Goal: Download file/media

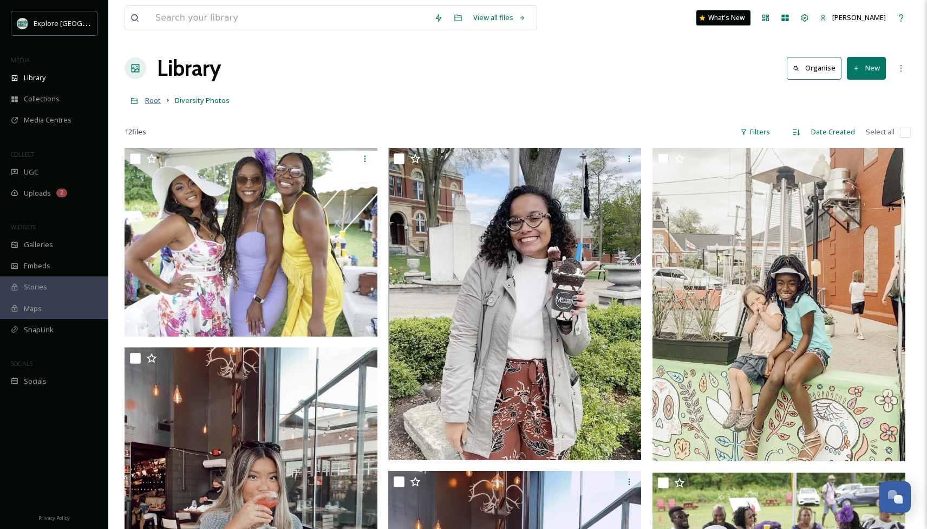
click at [152, 100] on span "Root" at bounding box center [153, 100] width 16 height 10
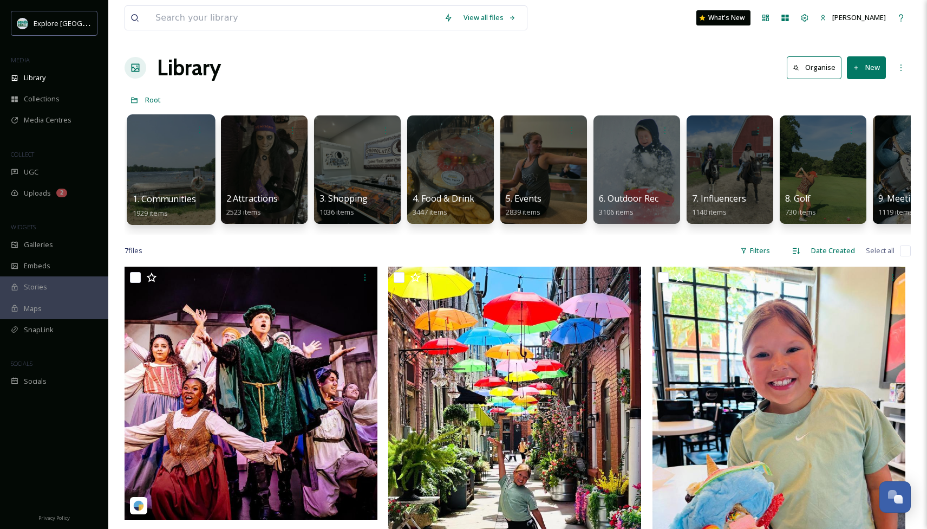
click at [179, 170] on div at bounding box center [171, 169] width 88 height 111
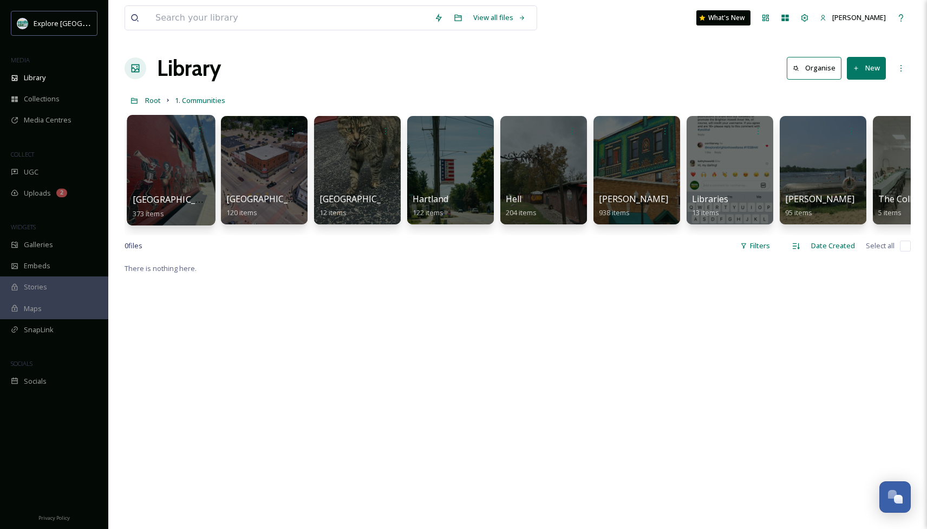
click at [185, 168] on div at bounding box center [171, 170] width 88 height 111
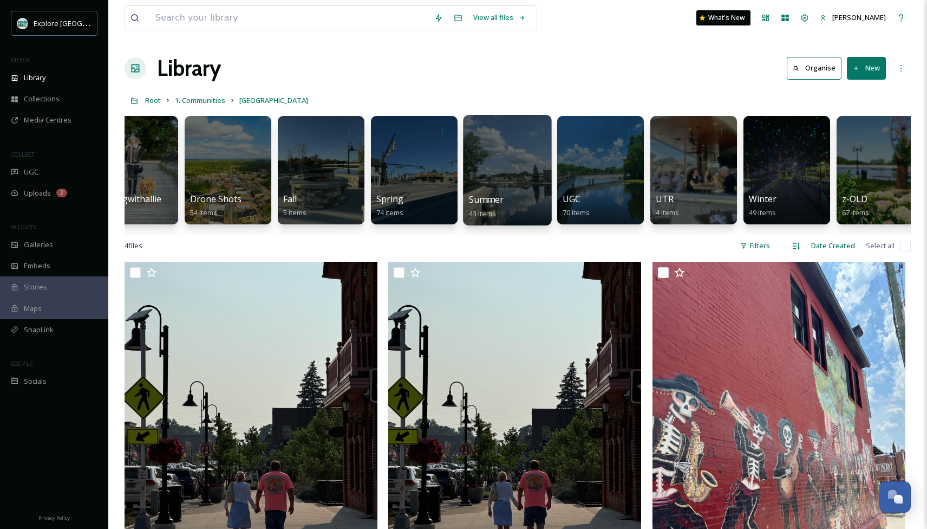
scroll to position [0, 52]
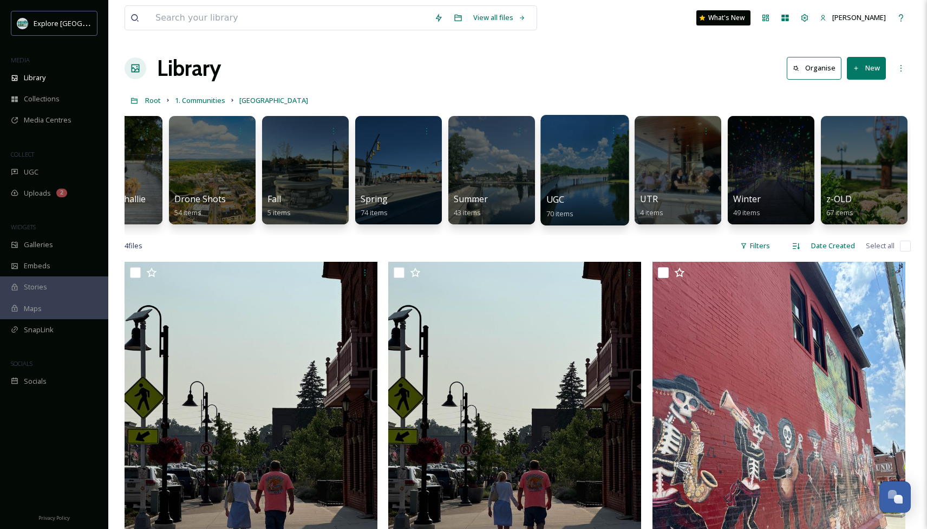
click at [594, 162] on div at bounding box center [585, 170] width 88 height 111
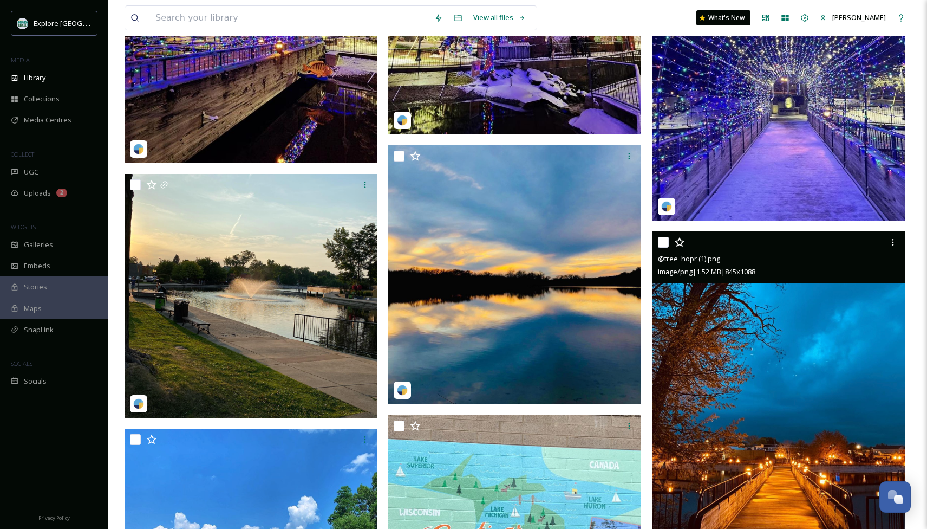
scroll to position [4813, 0]
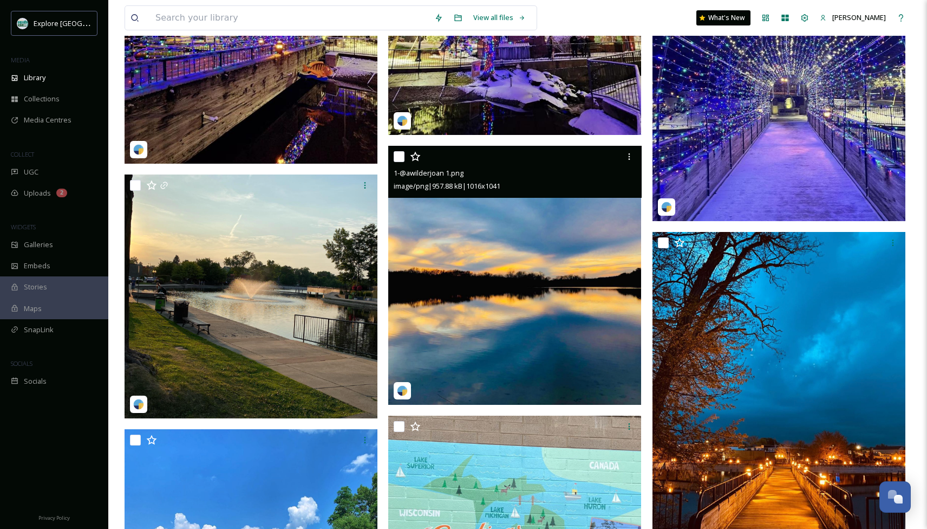
click at [551, 314] on img at bounding box center [514, 275] width 253 height 259
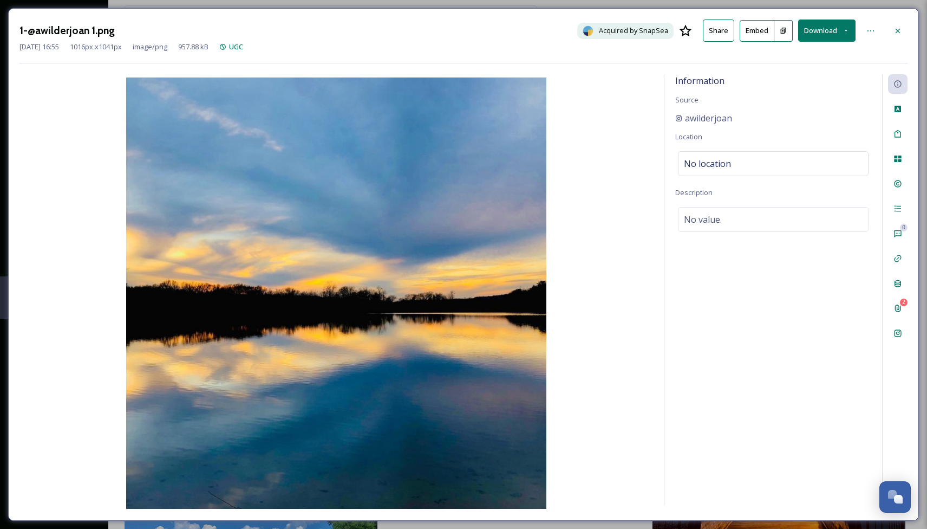
click at [816, 28] on button "Download" at bounding box center [826, 31] width 57 height 22
click at [796, 54] on span "Download Original (1016 x 1041)" at bounding box center [799, 55] width 102 height 10
click at [897, 28] on icon at bounding box center [898, 31] width 9 height 9
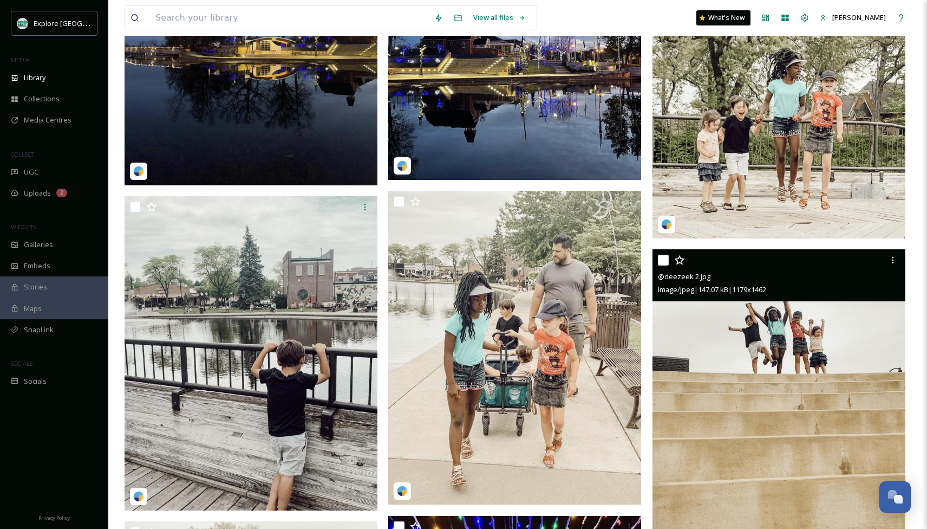
scroll to position [3857, 0]
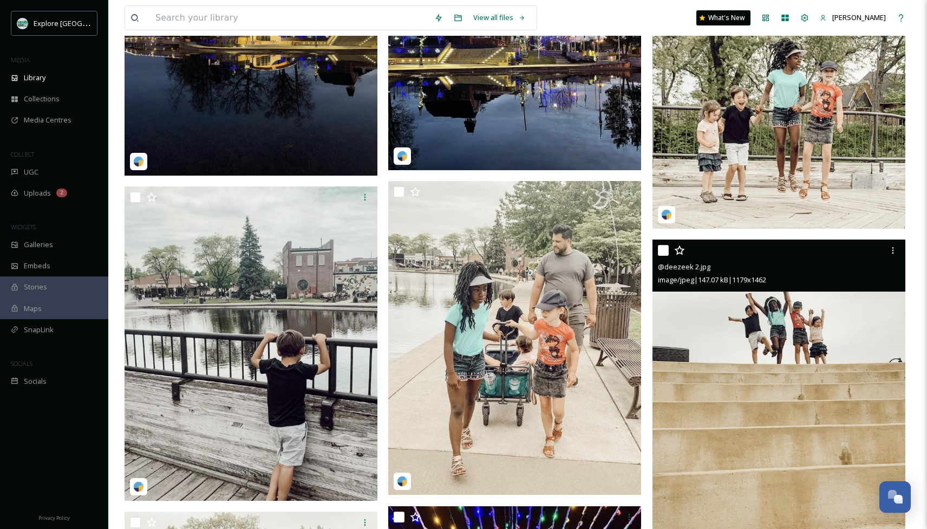
click at [817, 382] on img at bounding box center [779, 396] width 253 height 314
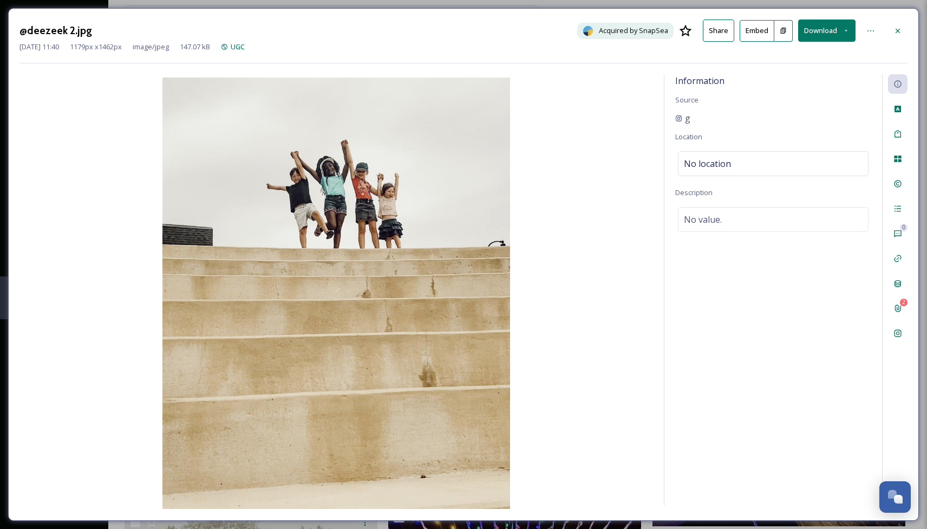
click at [816, 31] on button "Download" at bounding box center [826, 31] width 57 height 22
click at [799, 54] on span "Download Original (1179 x 1462)" at bounding box center [799, 55] width 102 height 10
drag, startPoint x: 894, startPoint y: 27, endPoint x: 891, endPoint y: 33, distance: 7.1
click at [894, 28] on icon at bounding box center [898, 31] width 9 height 9
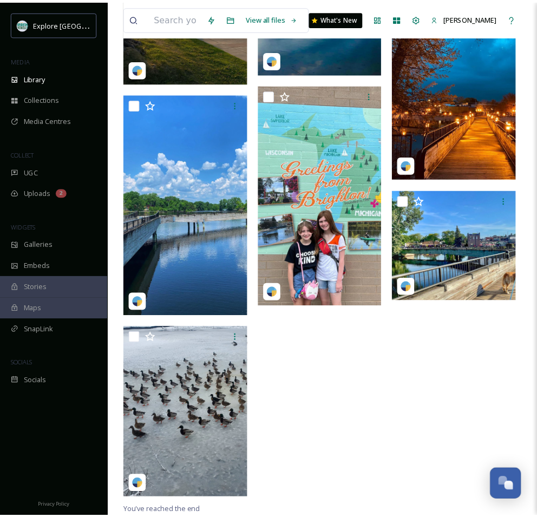
scroll to position [4694, 0]
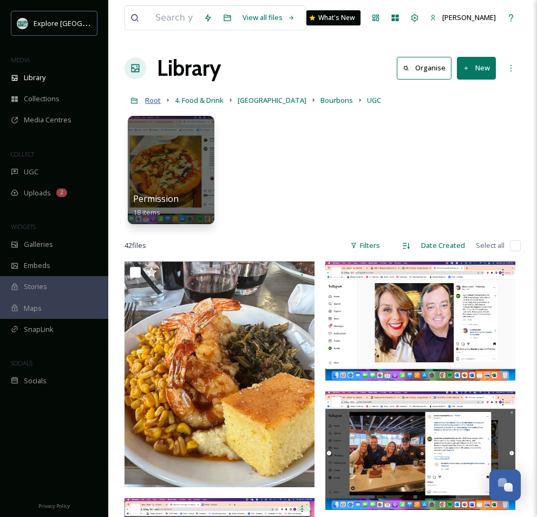
click at [155, 101] on span "Root" at bounding box center [153, 100] width 16 height 10
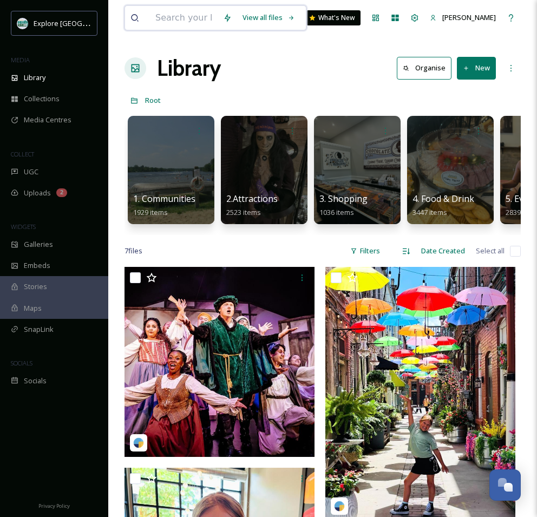
click at [184, 18] on input at bounding box center [184, 18] width 68 height 24
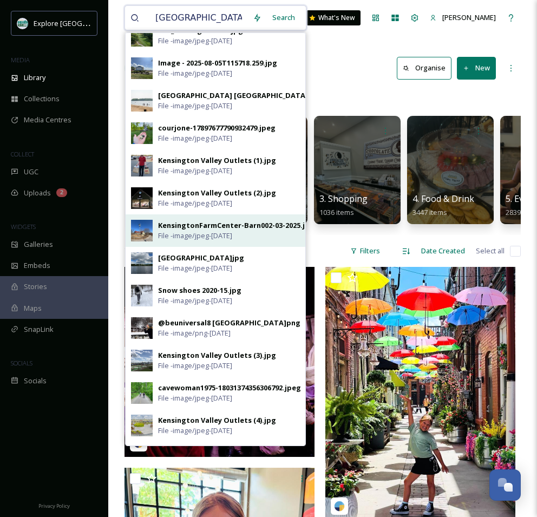
scroll to position [422, 0]
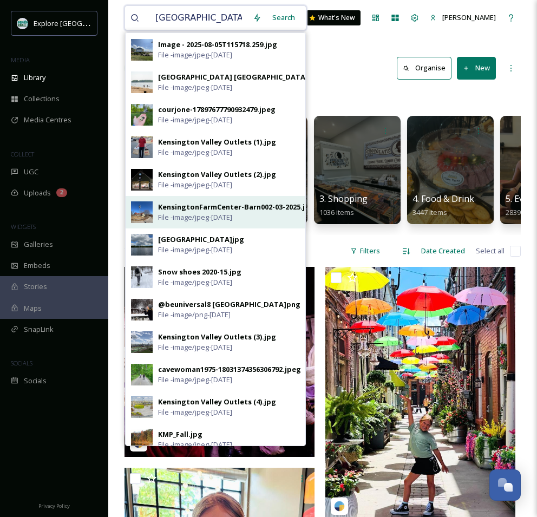
type input "kensington"
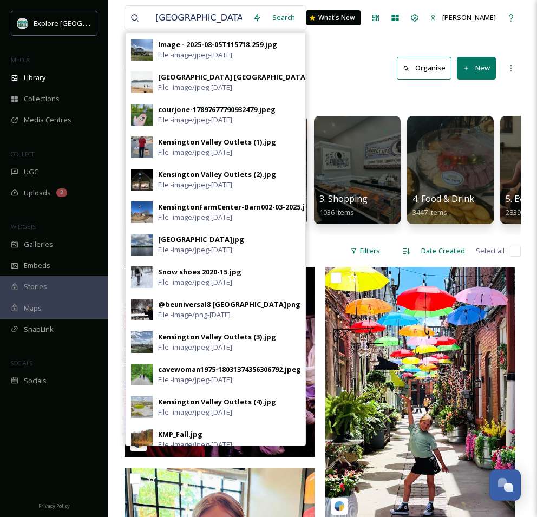
click at [180, 204] on div "KensingtonFarmCenter-Barn002-03-2025.jpg" at bounding box center [236, 207] width 157 height 10
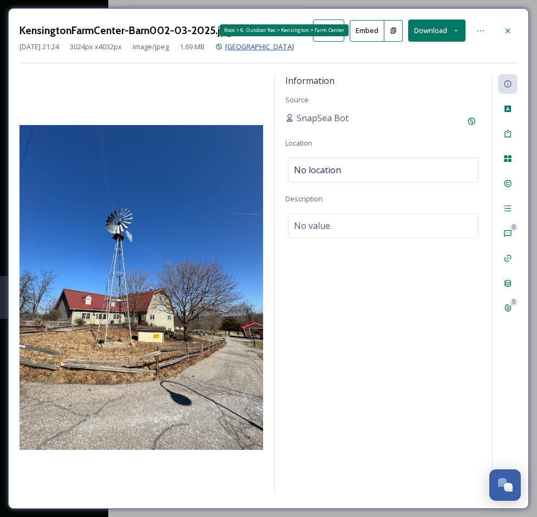
click at [262, 47] on span "Farm Center" at bounding box center [259, 47] width 69 height 10
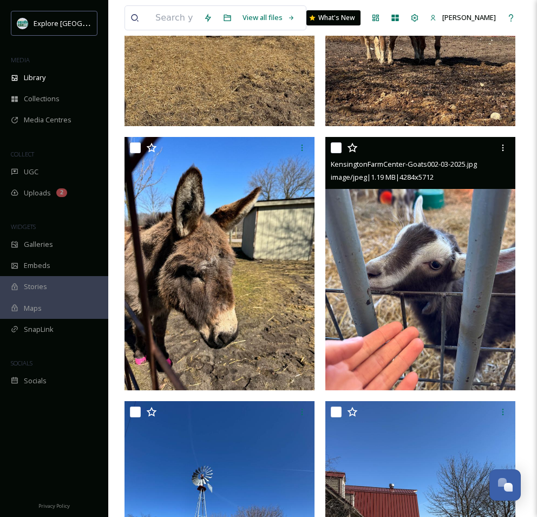
scroll to position [1068, 0]
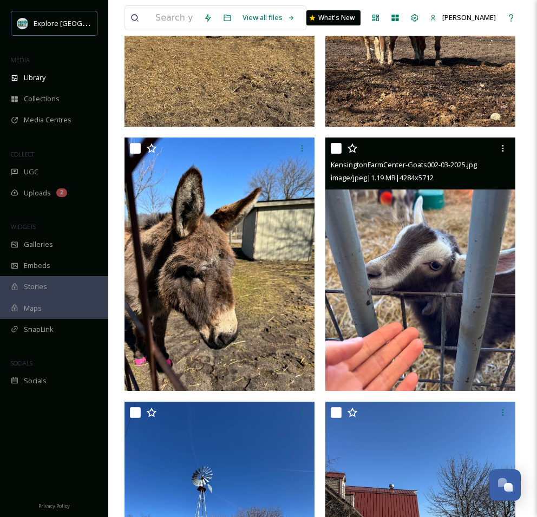
click at [442, 283] on img at bounding box center [421, 265] width 190 height 254
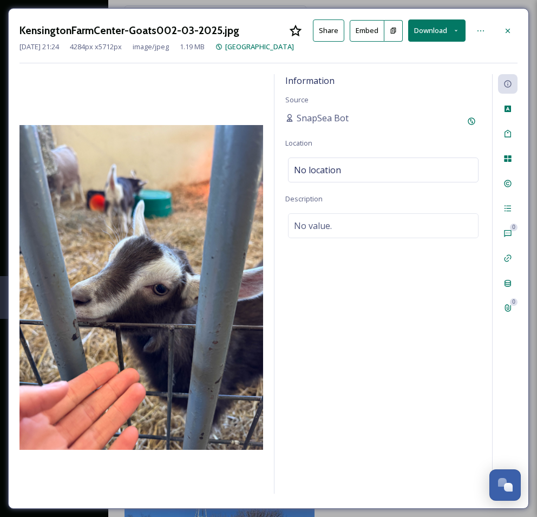
click at [428, 31] on button "Download" at bounding box center [436, 31] width 57 height 22
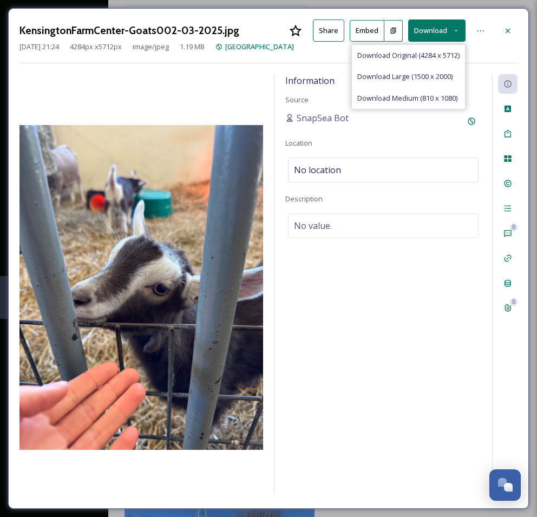
click at [408, 55] on span "Download Original (4284 x 5712)" at bounding box center [409, 55] width 102 height 10
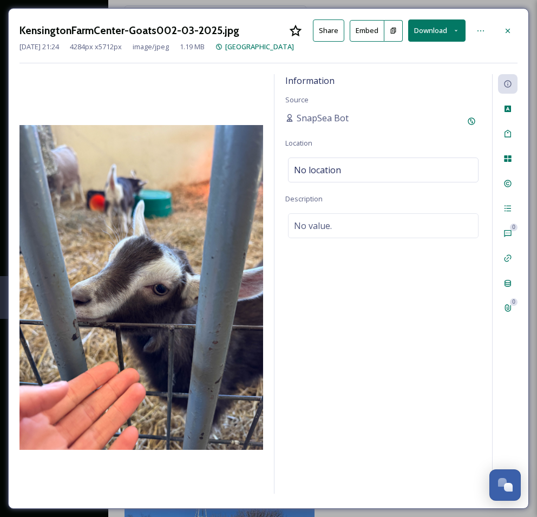
click at [506, 30] on icon at bounding box center [508, 31] width 9 height 9
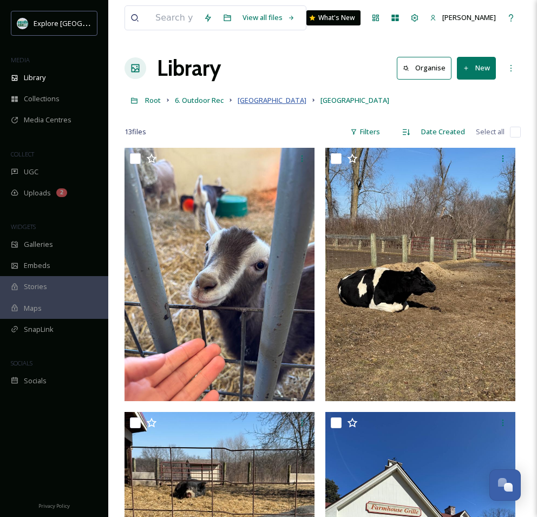
click at [249, 100] on span "[GEOGRAPHIC_DATA]" at bounding box center [272, 100] width 69 height 10
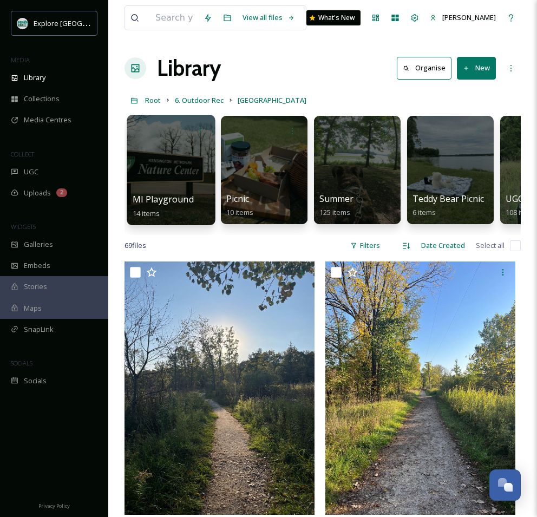
scroll to position [0, 285]
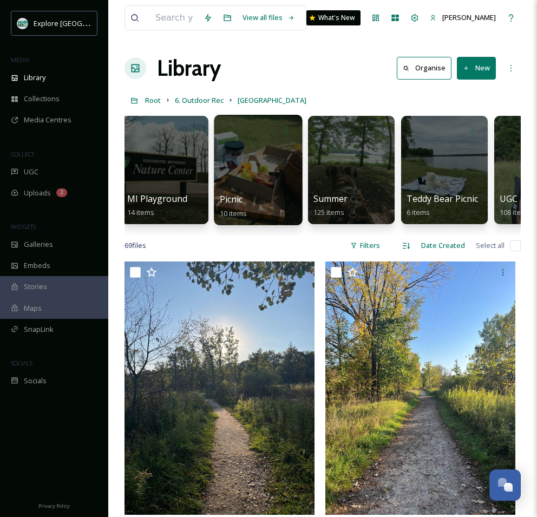
click at [258, 163] on div at bounding box center [258, 170] width 88 height 111
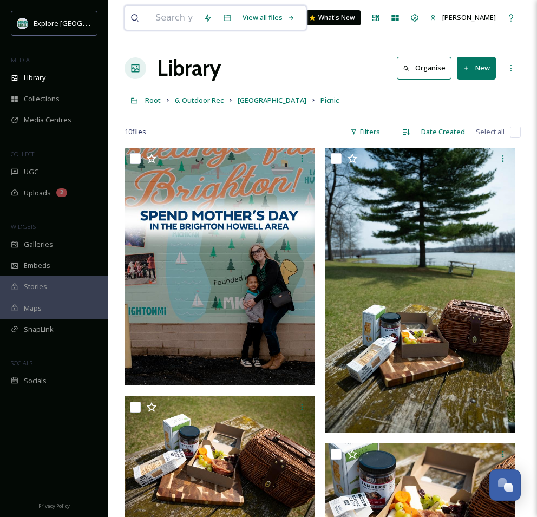
click at [176, 18] on input at bounding box center [174, 18] width 48 height 24
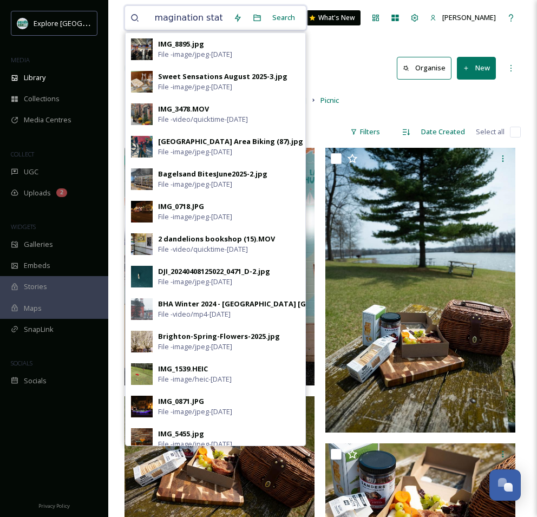
scroll to position [0, 8]
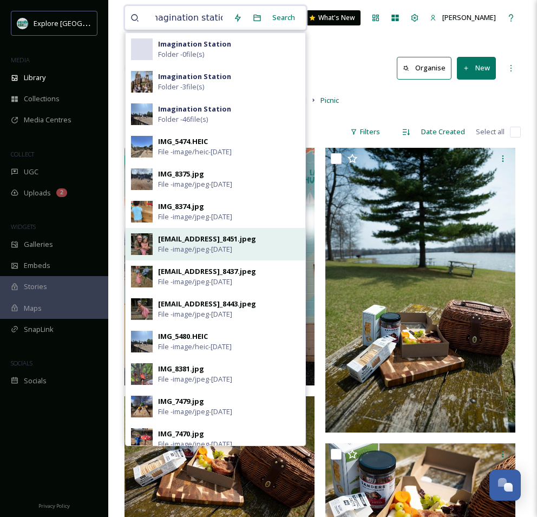
type input "imagination station"
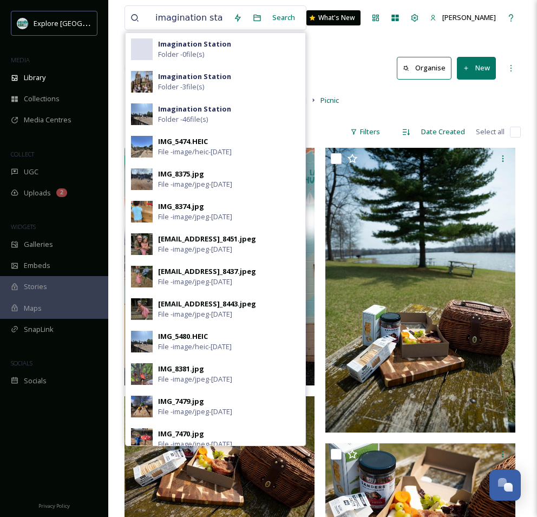
click at [178, 238] on div "ext_1752011543.740032_Chelseamazurphotography@gmail.com-IMG_8451.jpeg" at bounding box center [207, 239] width 98 height 10
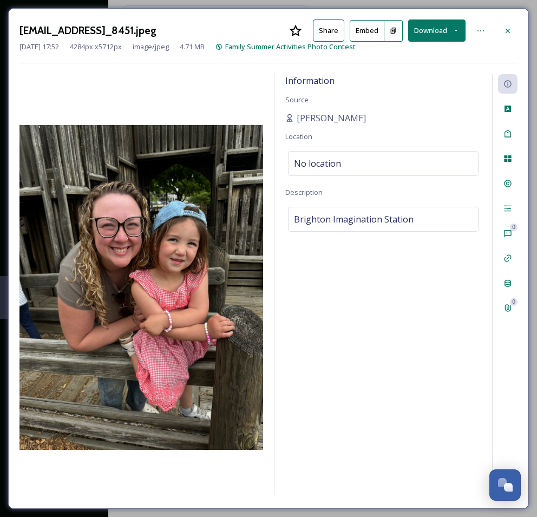
click at [437, 29] on button "Download" at bounding box center [436, 31] width 57 height 22
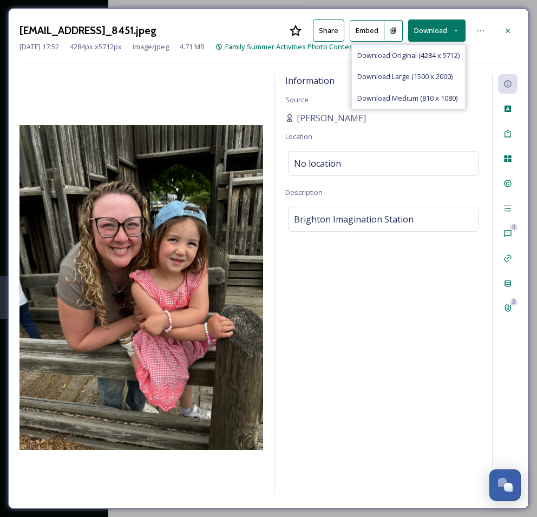
click at [405, 54] on span "Download Original (4284 x 5712)" at bounding box center [409, 55] width 102 height 10
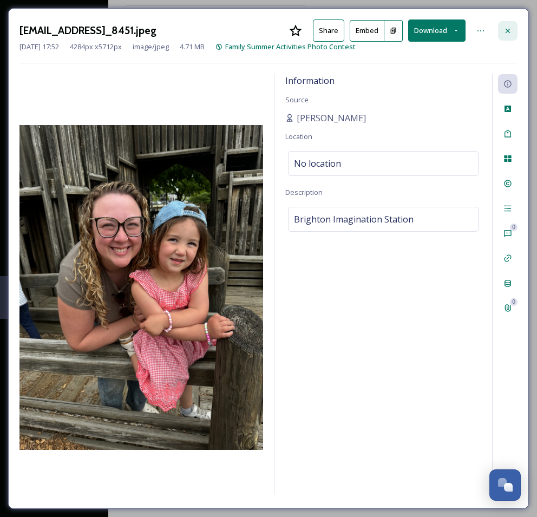
click at [504, 29] on icon at bounding box center [508, 31] width 9 height 9
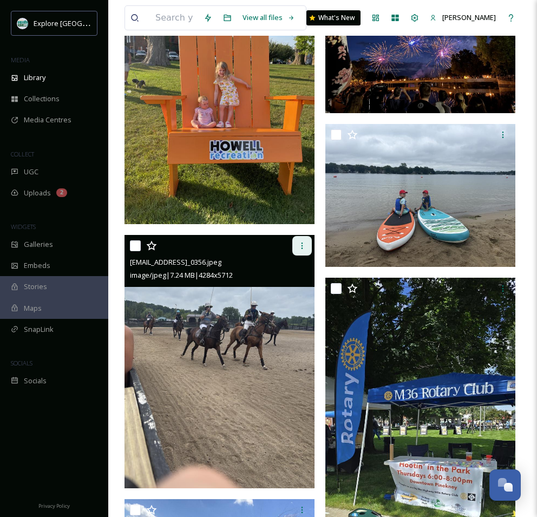
scroll to position [202, 0]
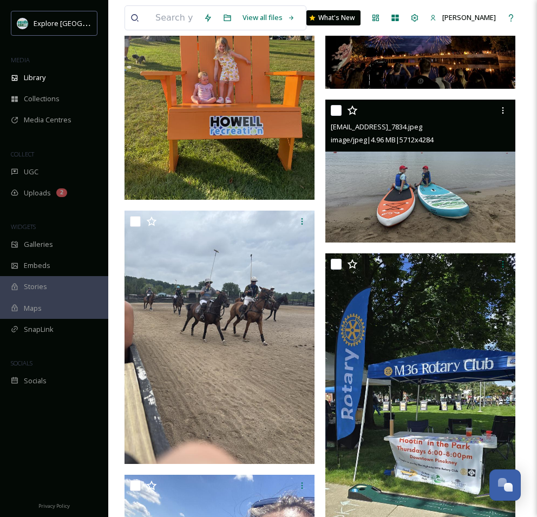
click at [471, 204] on img at bounding box center [421, 171] width 190 height 142
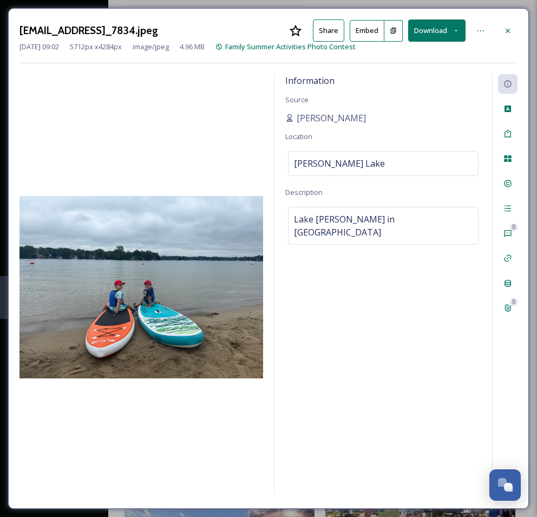
click at [451, 28] on button "Download" at bounding box center [436, 31] width 57 height 22
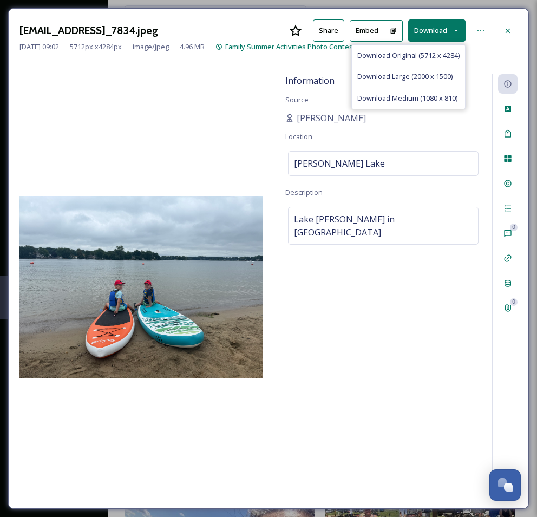
click at [437, 54] on span "Download Original (5712 x 4284)" at bounding box center [409, 55] width 102 height 10
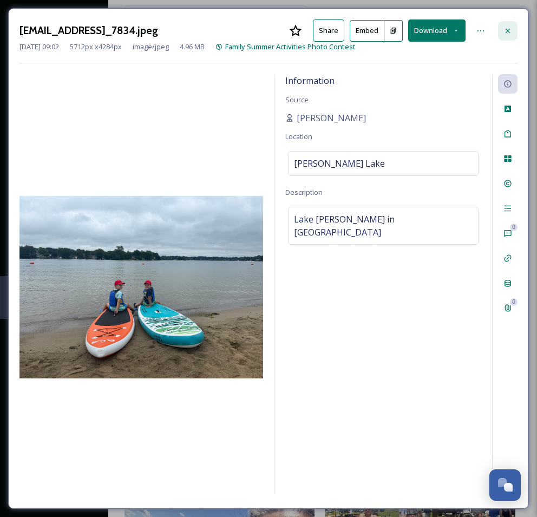
drag, startPoint x: 507, startPoint y: 30, endPoint x: 507, endPoint y: 41, distance: 10.8
click at [507, 30] on icon at bounding box center [508, 30] width 4 height 4
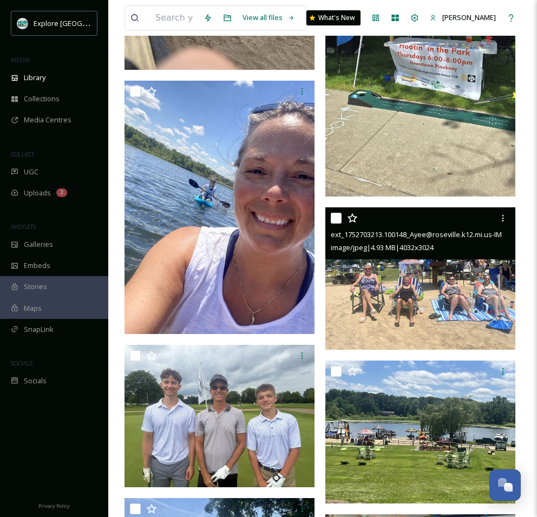
scroll to position [601, 0]
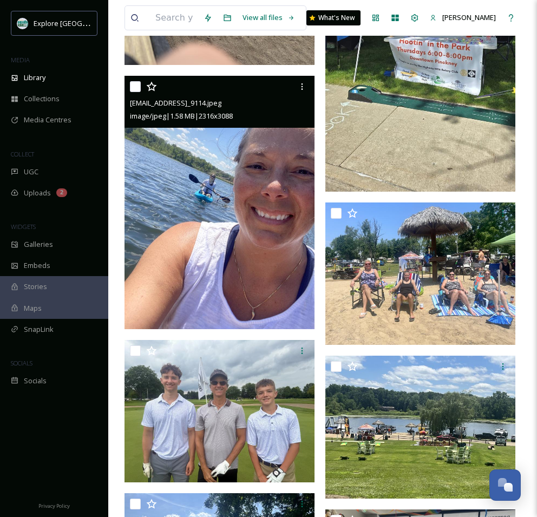
click at [270, 194] on img at bounding box center [220, 203] width 190 height 254
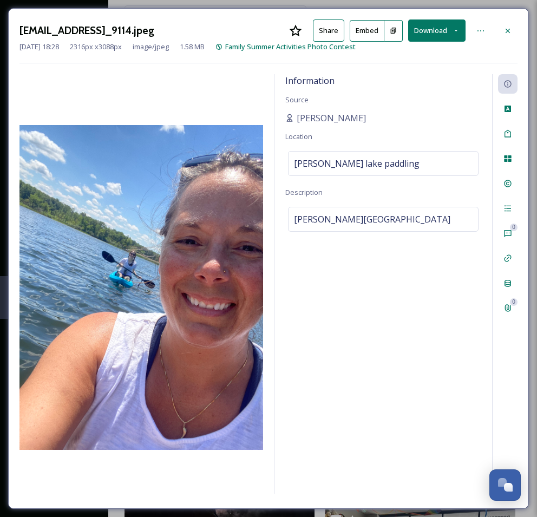
click at [441, 29] on button "Download" at bounding box center [436, 31] width 57 height 22
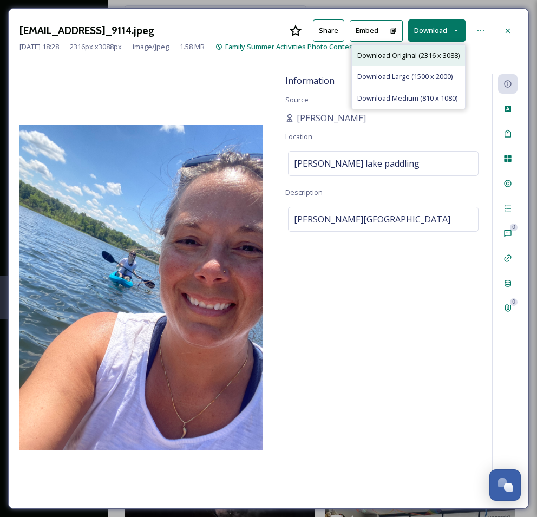
click at [421, 55] on span "Download Original (2316 x 3088)" at bounding box center [409, 55] width 102 height 10
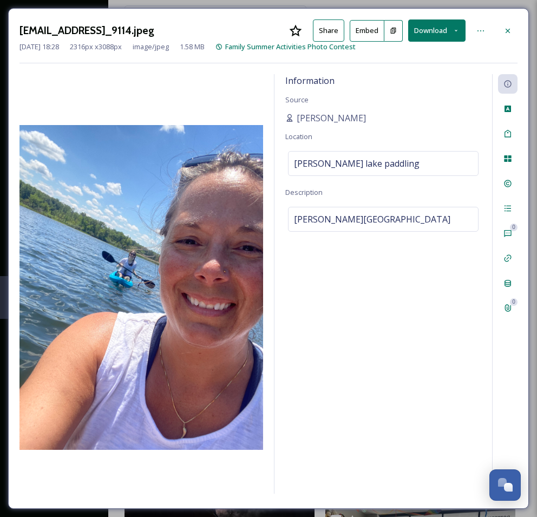
click at [508, 27] on icon at bounding box center [508, 31] width 9 height 9
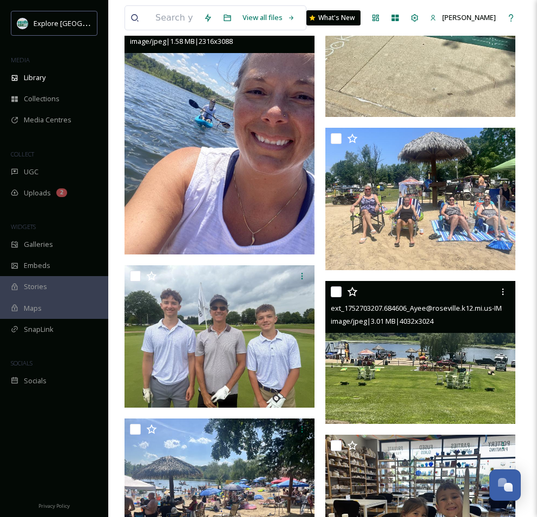
scroll to position [678, 0]
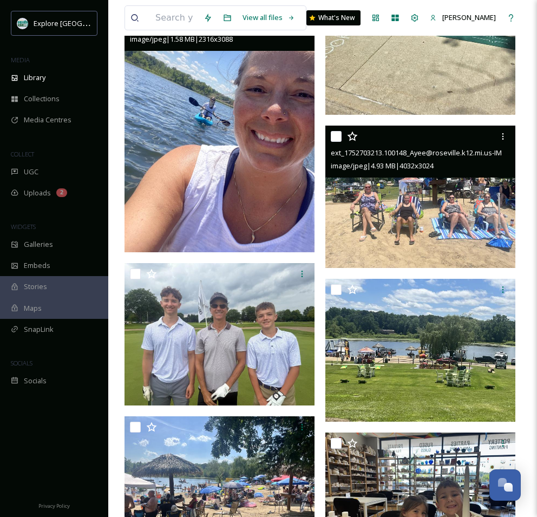
click at [388, 213] on img at bounding box center [421, 197] width 190 height 142
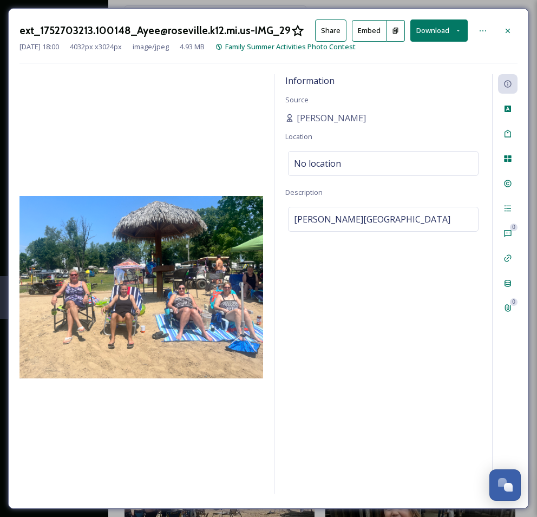
click at [510, 24] on div at bounding box center [508, 31] width 20 height 20
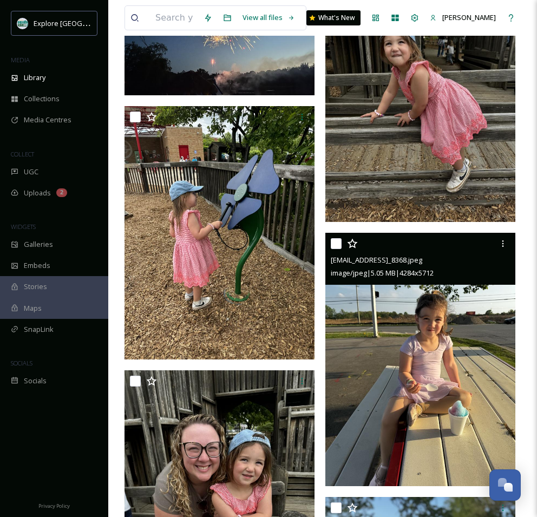
scroll to position [1300, 0]
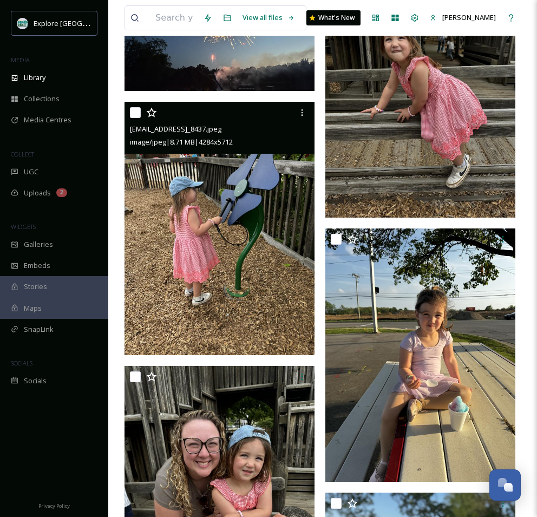
click at [267, 222] on img at bounding box center [220, 229] width 190 height 254
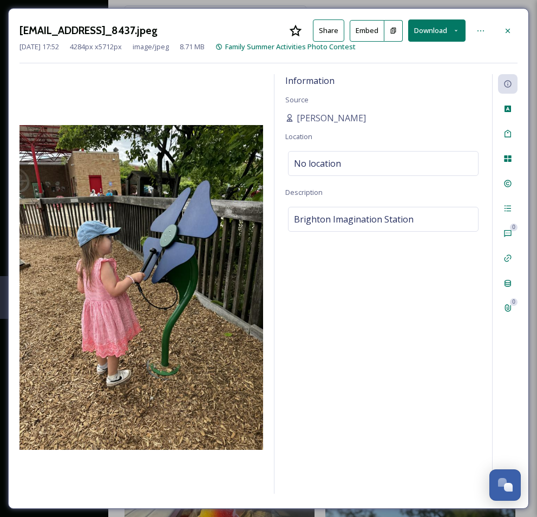
click at [432, 28] on button "Download" at bounding box center [436, 31] width 57 height 22
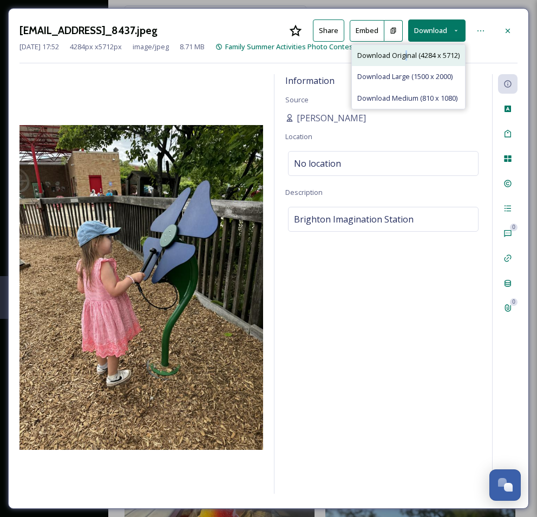
click at [406, 54] on span "Download Original (4284 x 5712)" at bounding box center [409, 55] width 102 height 10
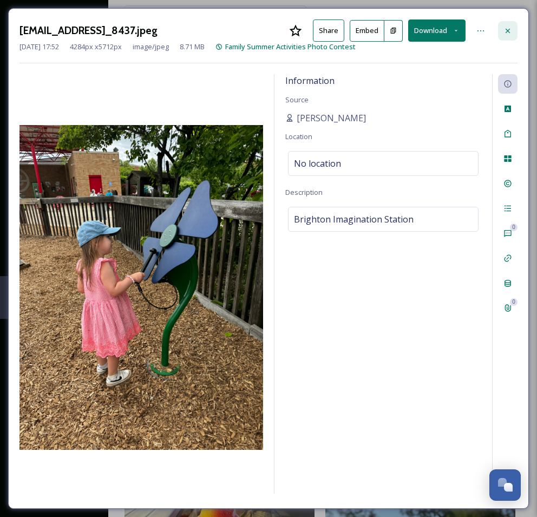
click at [506, 28] on icon at bounding box center [508, 31] width 9 height 9
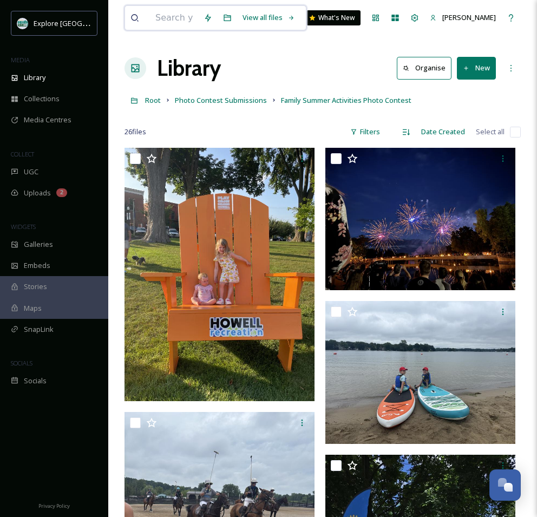
click at [181, 20] on input at bounding box center [174, 18] width 48 height 24
click at [174, 19] on input at bounding box center [174, 18] width 48 height 24
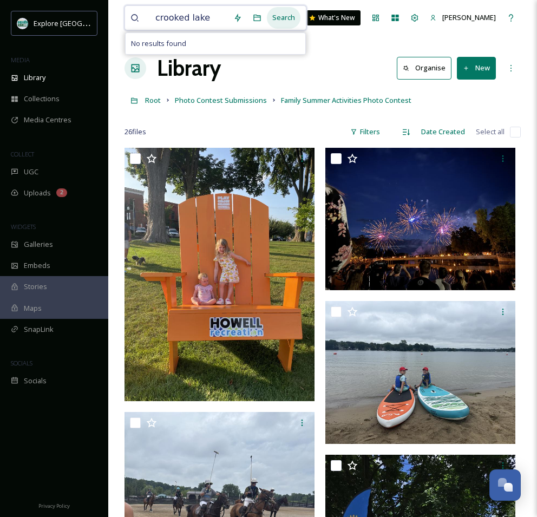
type input "crooked lake"
click at [283, 21] on div "Search" at bounding box center [284, 17] width 34 height 21
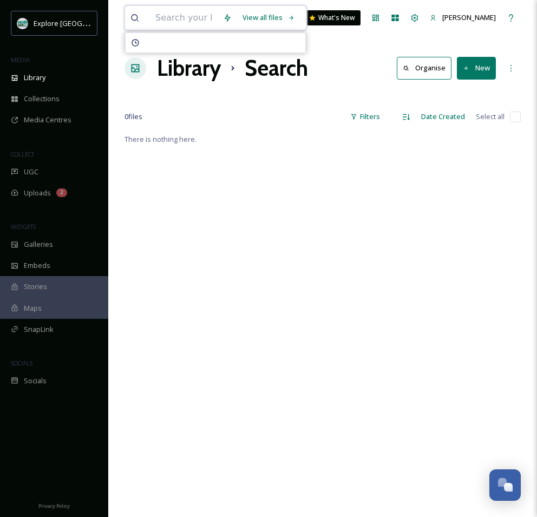
click at [189, 18] on input at bounding box center [184, 18] width 68 height 24
click at [193, 20] on input at bounding box center [184, 18] width 68 height 24
drag, startPoint x: 225, startPoint y: 16, endPoint x: 198, endPoint y: 18, distance: 27.2
click at [200, 17] on input "maltby vista trail" at bounding box center [199, 18] width 98 height 24
click at [195, 15] on input "maltby vist" at bounding box center [199, 18] width 98 height 24
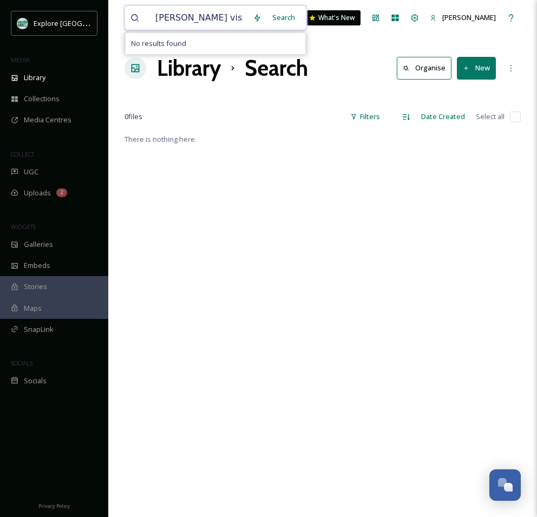
drag, startPoint x: 194, startPoint y: 17, endPoint x: 177, endPoint y: 18, distance: 16.8
click at [179, 18] on input "maltby vist" at bounding box center [199, 18] width 98 height 24
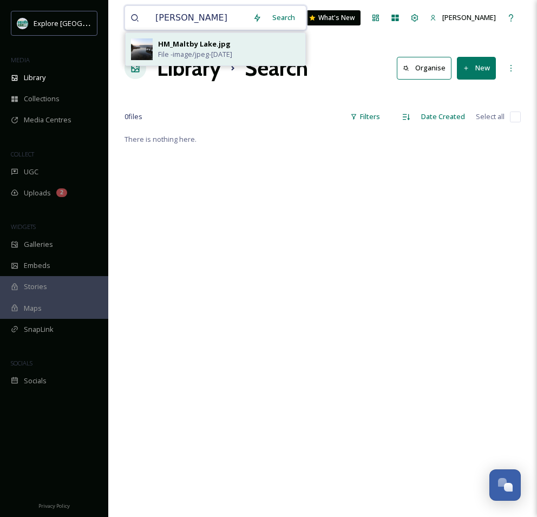
type input "maltby"
click at [193, 45] on div "HM_Maltby Lake.jpg" at bounding box center [194, 44] width 73 height 10
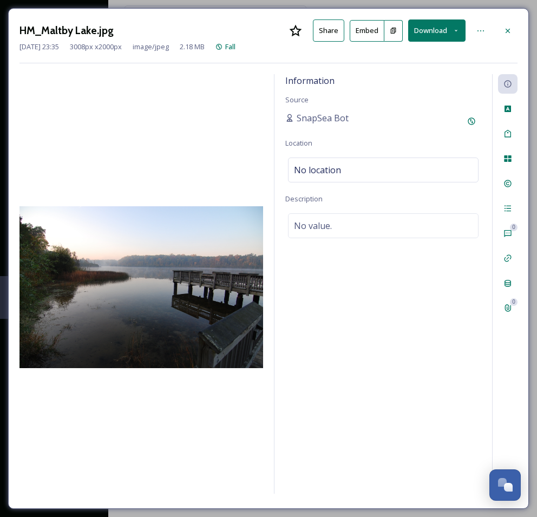
click at [186, 255] on img at bounding box center [142, 287] width 244 height 162
click at [187, 252] on img at bounding box center [142, 287] width 244 height 162
click at [187, 253] on img at bounding box center [142, 287] width 244 height 162
click at [443, 30] on button "Download" at bounding box center [436, 31] width 57 height 22
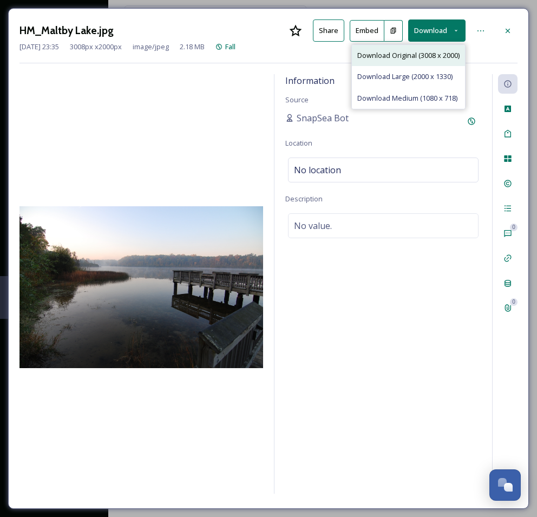
click at [429, 54] on span "Download Original (3008 x 2000)" at bounding box center [409, 55] width 102 height 10
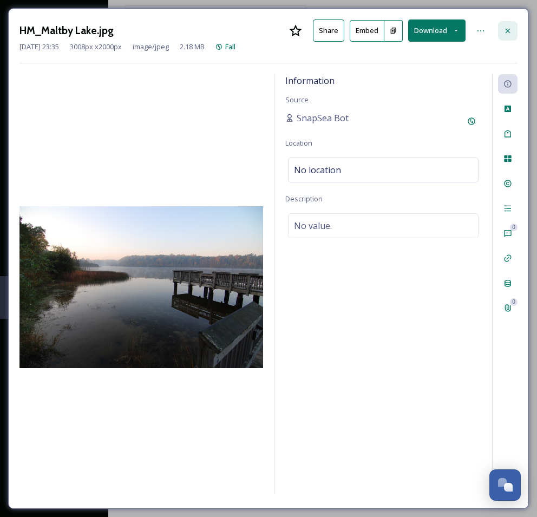
click at [507, 28] on icon at bounding box center [508, 31] width 9 height 9
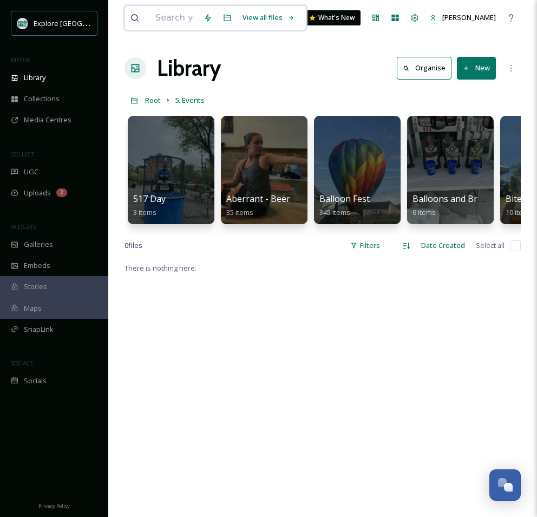
click at [178, 18] on input at bounding box center [174, 18] width 48 height 24
type input "horses"
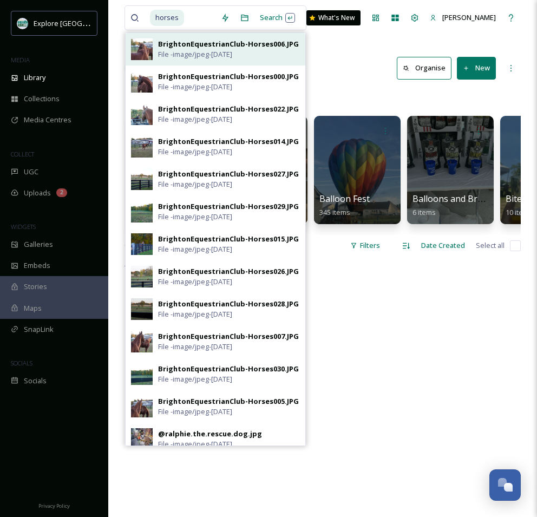
click at [180, 46] on div "BrightonEquestrianClub-Horses006.JPG" at bounding box center [228, 44] width 141 height 10
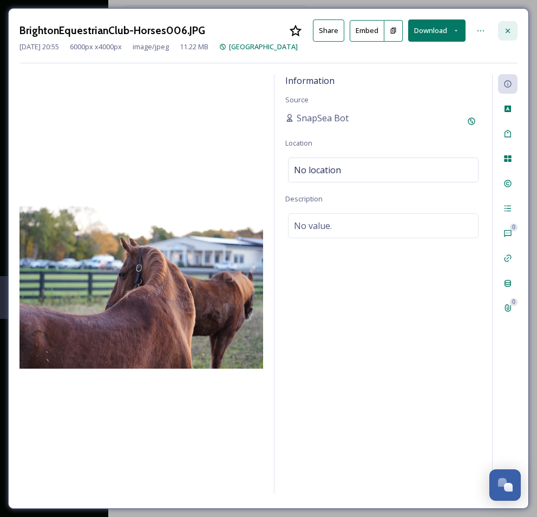
click at [508, 27] on icon at bounding box center [508, 31] width 9 height 9
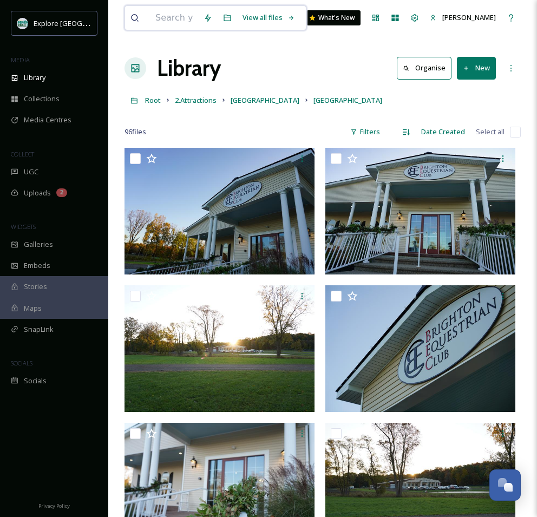
click at [187, 20] on input at bounding box center [174, 18] width 48 height 24
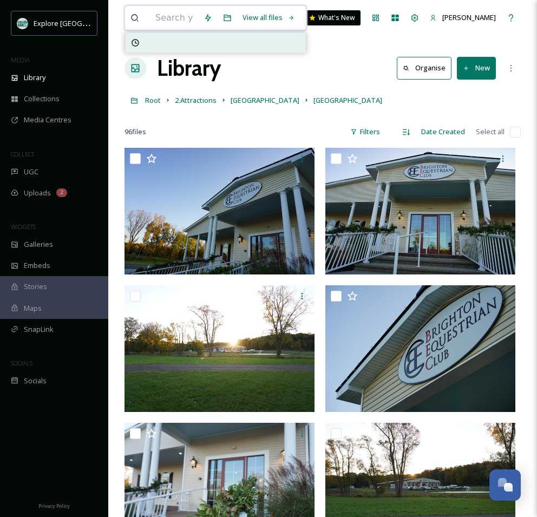
type input "h"
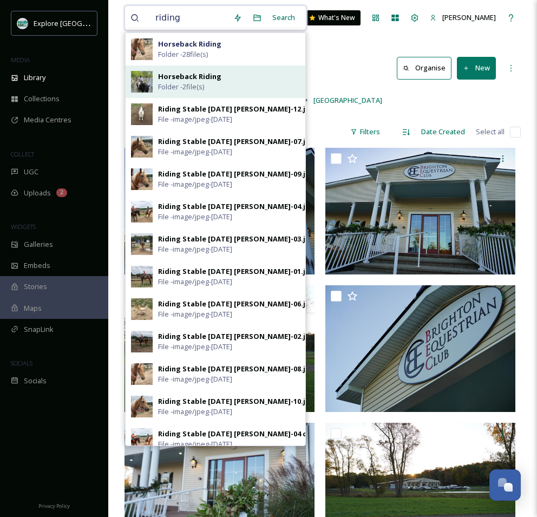
type input "riding"
click at [190, 77] on strong "Horseback Riding" at bounding box center [189, 77] width 63 height 10
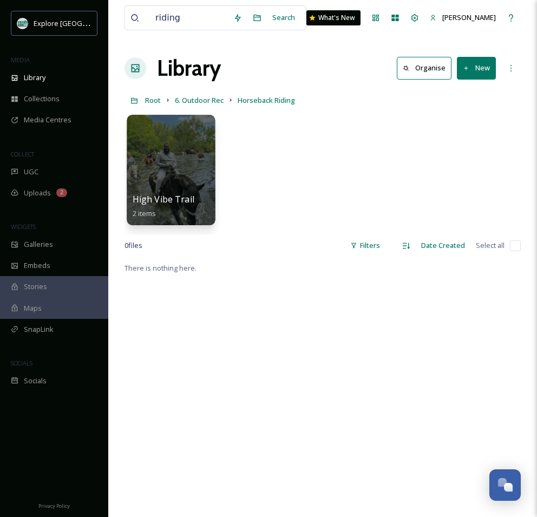
click at [196, 158] on div at bounding box center [171, 170] width 88 height 111
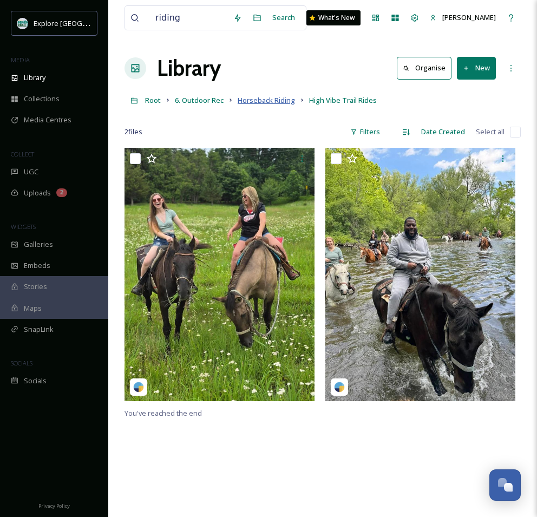
click at [259, 99] on span "Horseback Riding" at bounding box center [266, 100] width 57 height 10
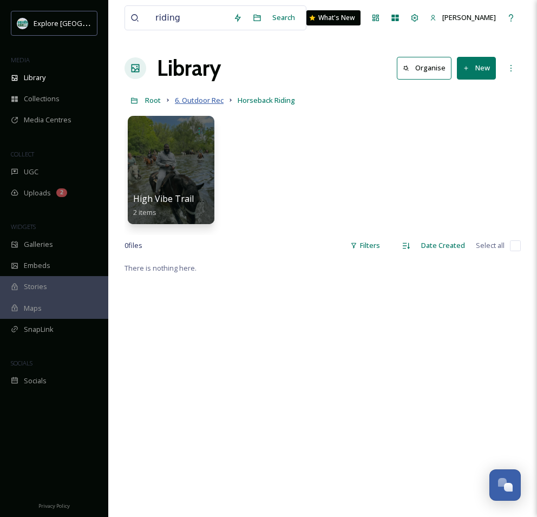
click at [211, 103] on span "6. Outdoor Rec" at bounding box center [199, 100] width 49 height 10
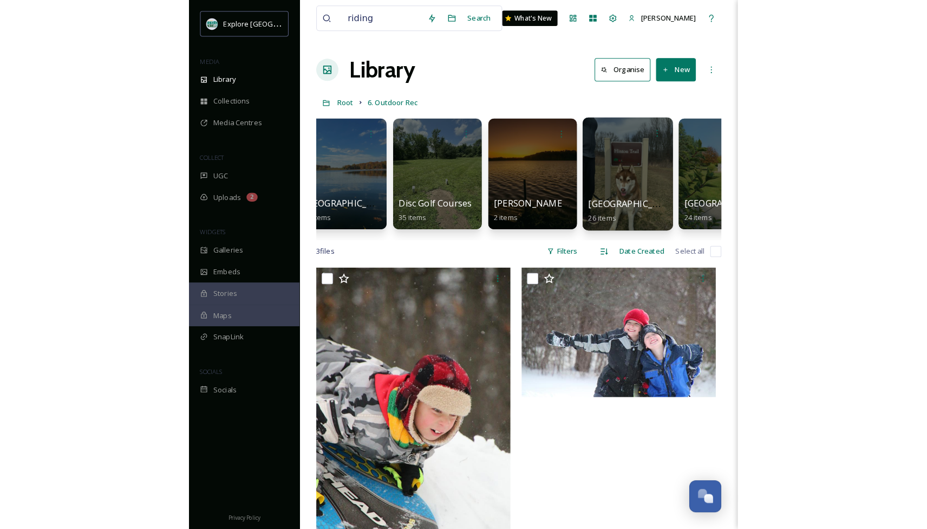
scroll to position [0, 307]
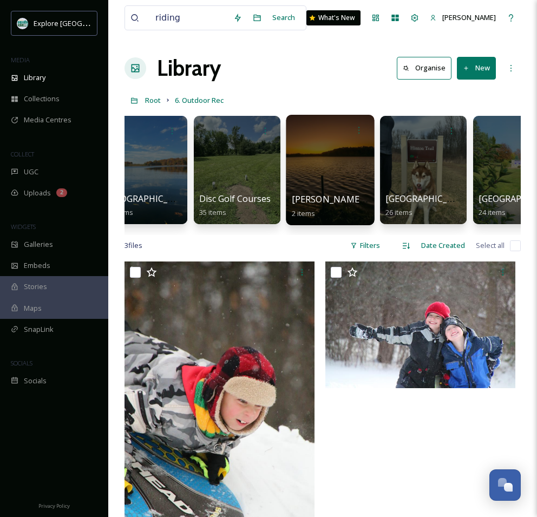
click at [348, 172] on div at bounding box center [330, 170] width 88 height 111
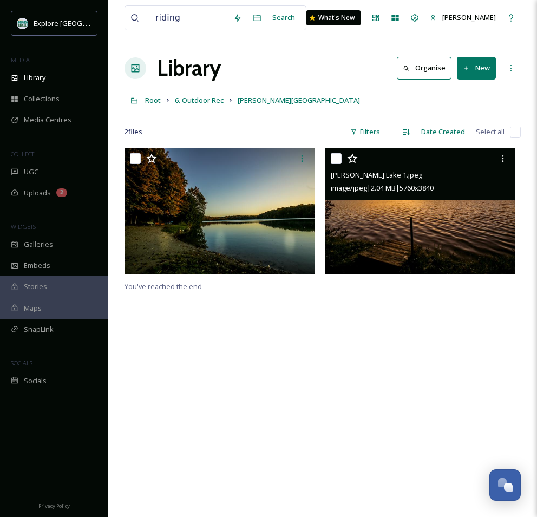
click at [438, 211] on img at bounding box center [421, 211] width 190 height 127
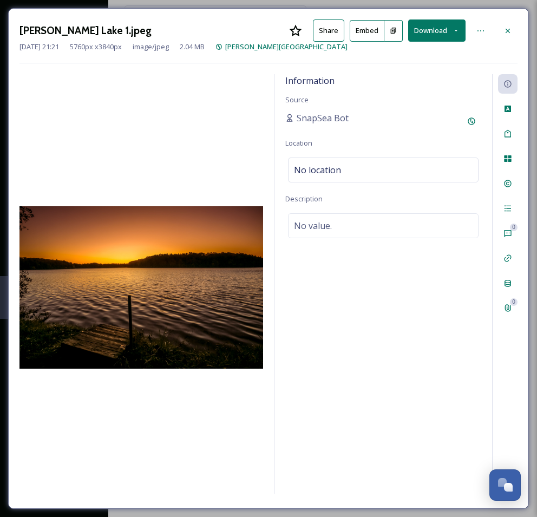
click at [437, 32] on button "Download" at bounding box center [436, 31] width 57 height 22
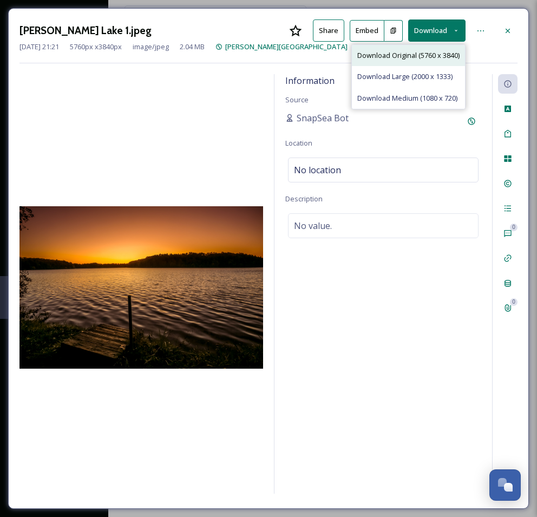
click at [409, 55] on span "Download Original (5760 x 3840)" at bounding box center [409, 55] width 102 height 10
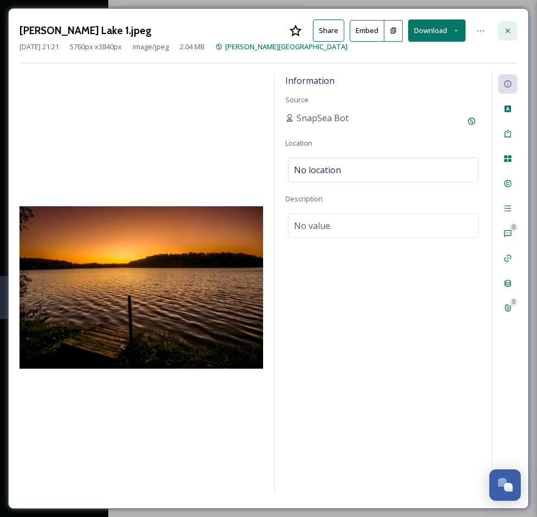
click at [506, 27] on icon at bounding box center [508, 31] width 9 height 9
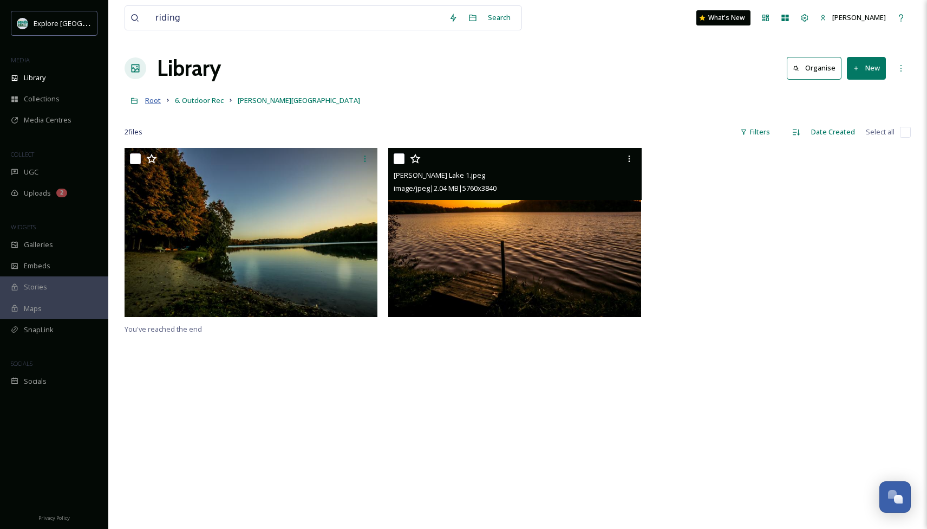
click at [153, 100] on span "Root" at bounding box center [153, 100] width 16 height 10
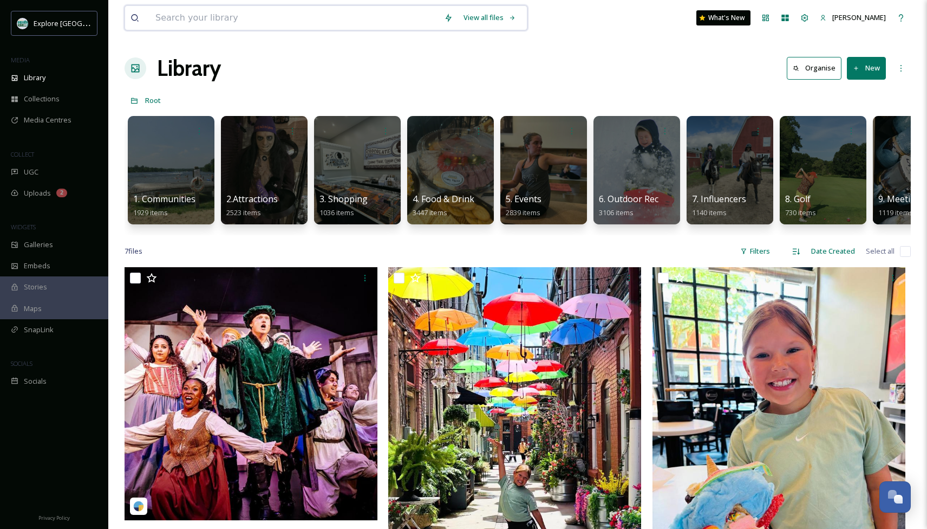
click at [241, 21] on input at bounding box center [294, 18] width 289 height 24
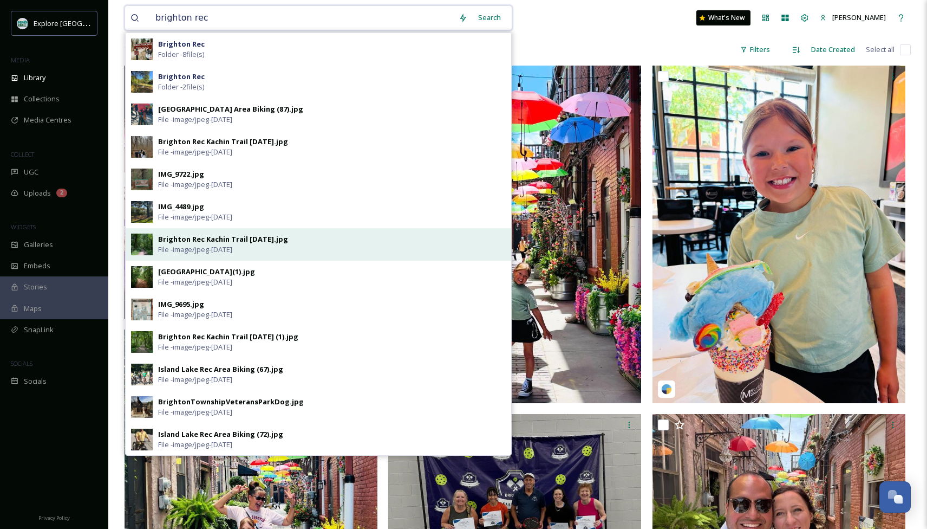
scroll to position [203, 0]
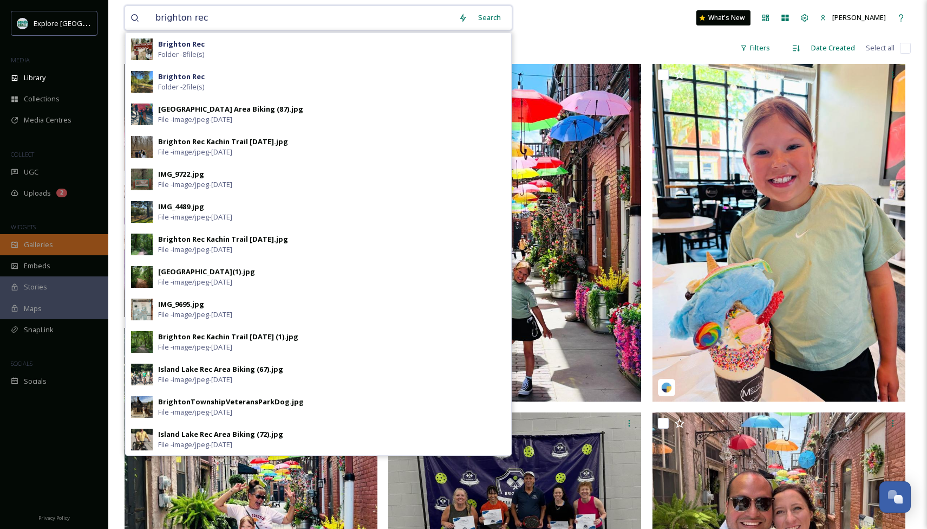
type input "brighton rec"
click at [45, 242] on span "Galleries" at bounding box center [38, 244] width 29 height 10
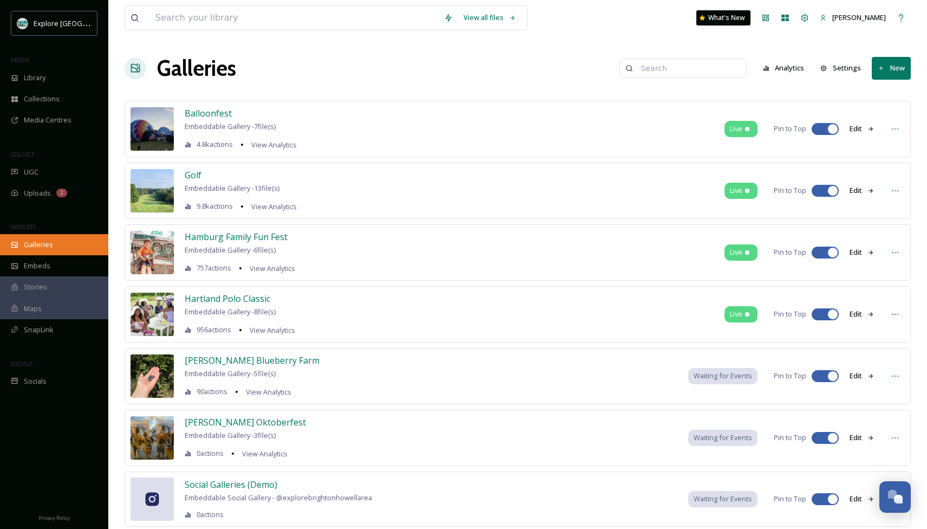
drag, startPoint x: 54, startPoint y: 242, endPoint x: 62, endPoint y: 236, distance: 10.5
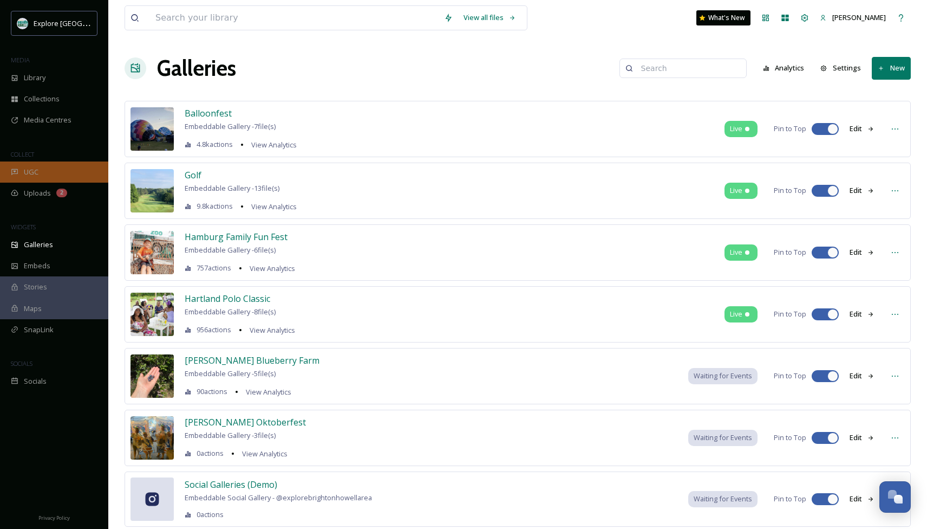
click at [31, 172] on span "UGC" at bounding box center [31, 172] width 15 height 10
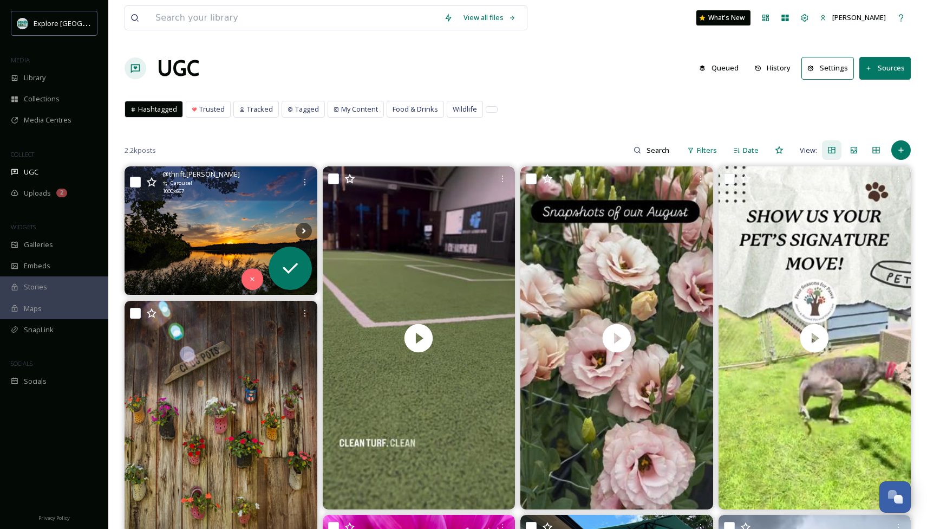
click at [232, 219] on img at bounding box center [221, 230] width 193 height 128
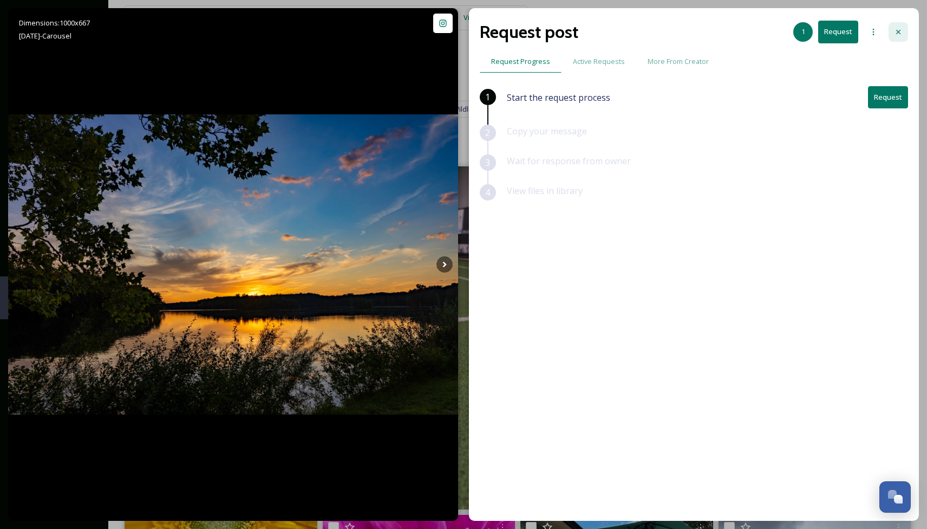
click at [537, 32] on icon at bounding box center [899, 32] width 4 height 4
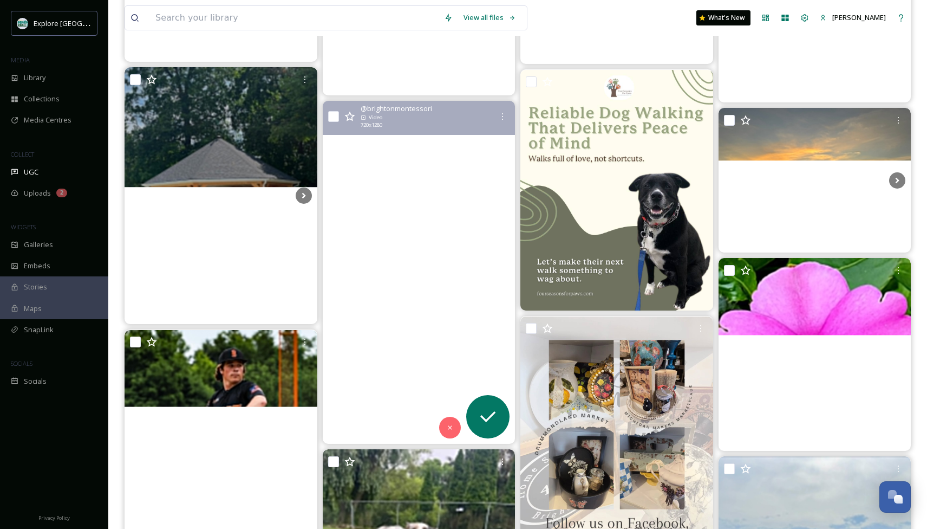
scroll to position [12227, 0]
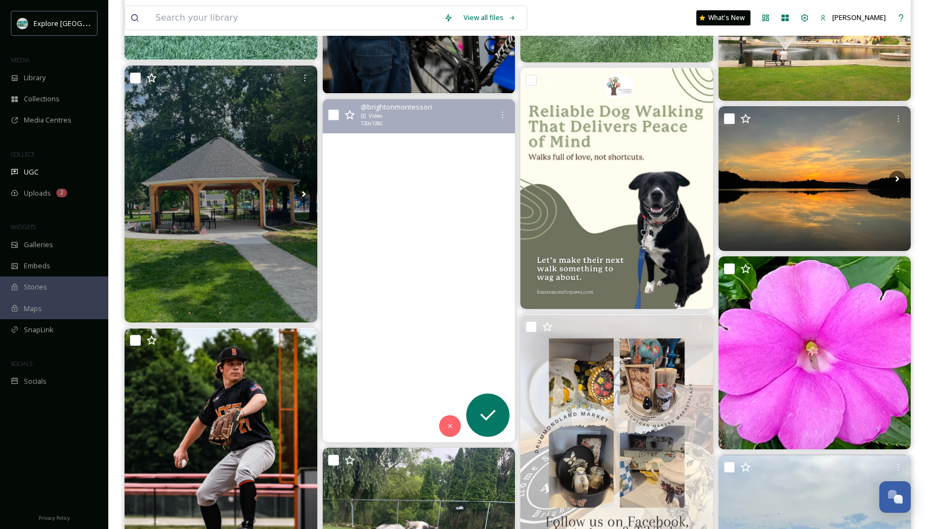
click at [394, 309] on video "From our infants to toddlers to preschool campers, our students got to spend th…" at bounding box center [418, 270] width 193 height 343
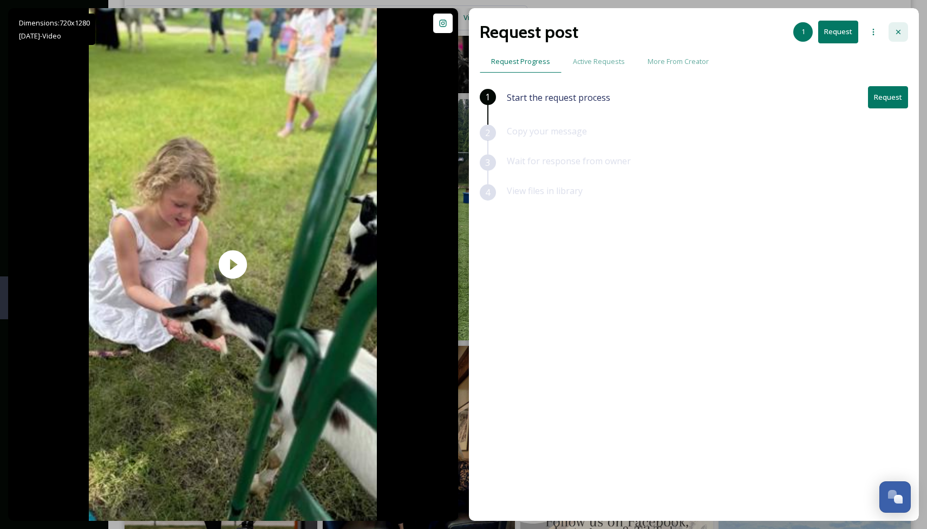
click at [537, 30] on icon at bounding box center [898, 32] width 9 height 9
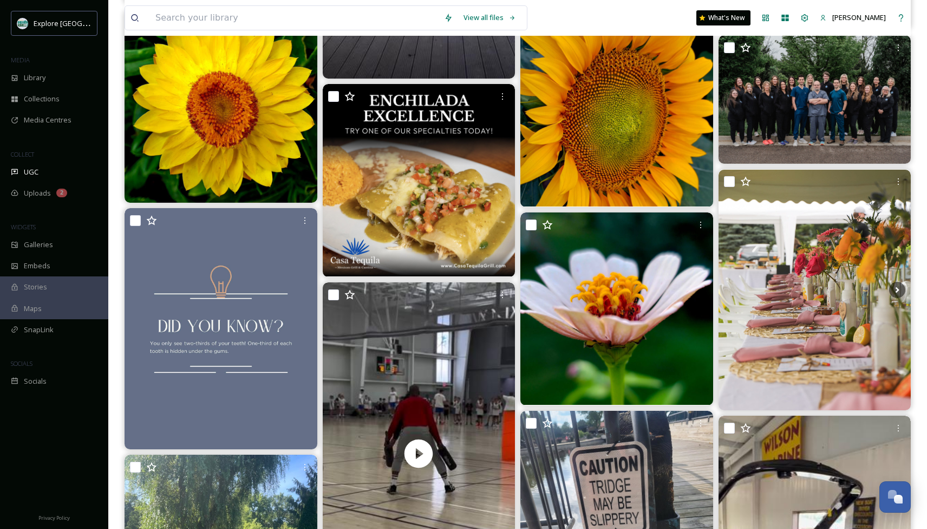
scroll to position [5800, 0]
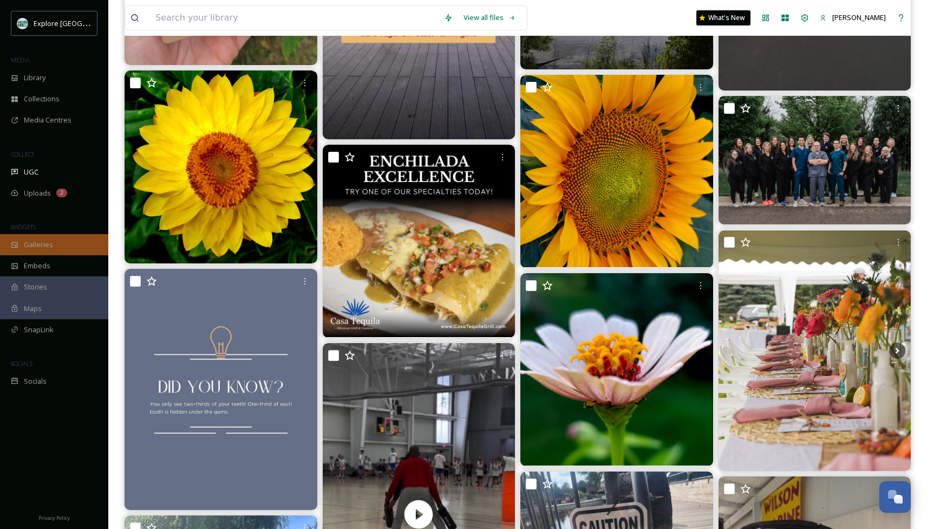
click at [55, 244] on div "Galleries" at bounding box center [54, 244] width 108 height 21
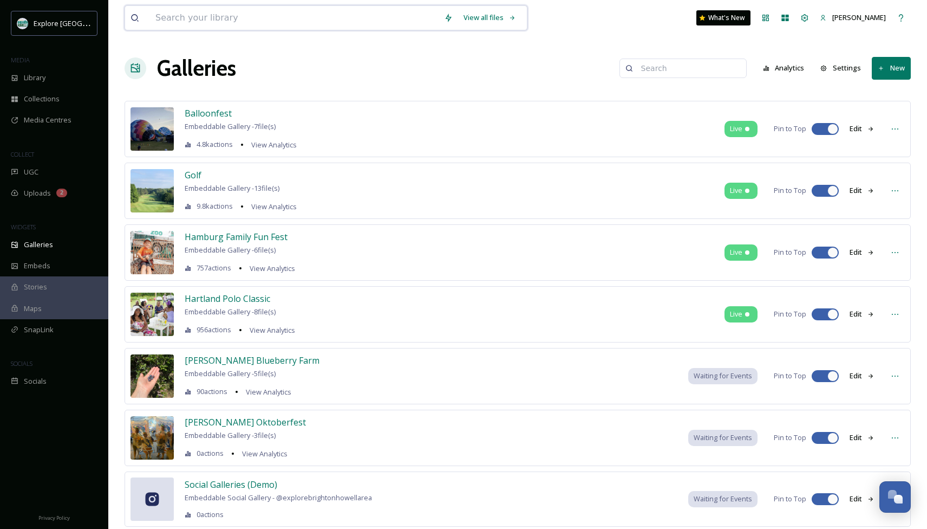
click at [250, 19] on input at bounding box center [294, 18] width 289 height 24
type input "horseback"
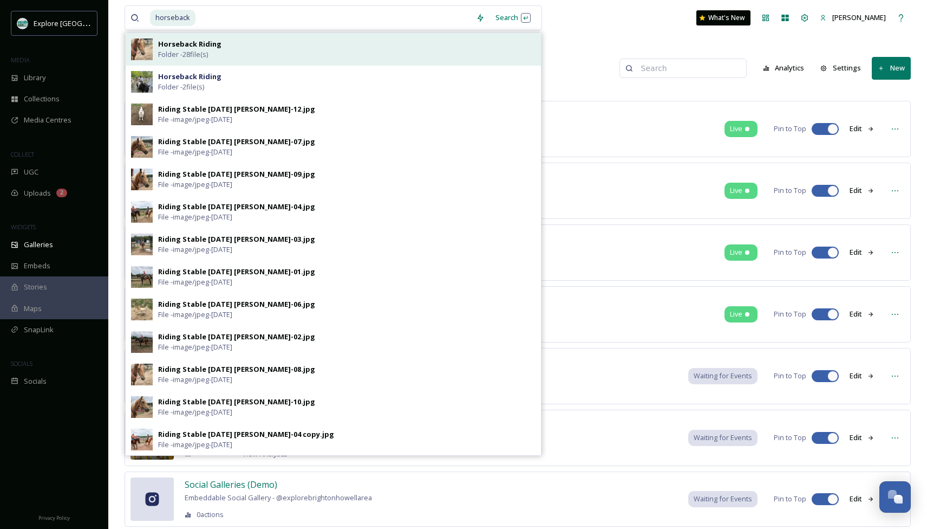
click at [206, 50] on span "Folder - 28 file(s)" at bounding box center [183, 54] width 50 height 10
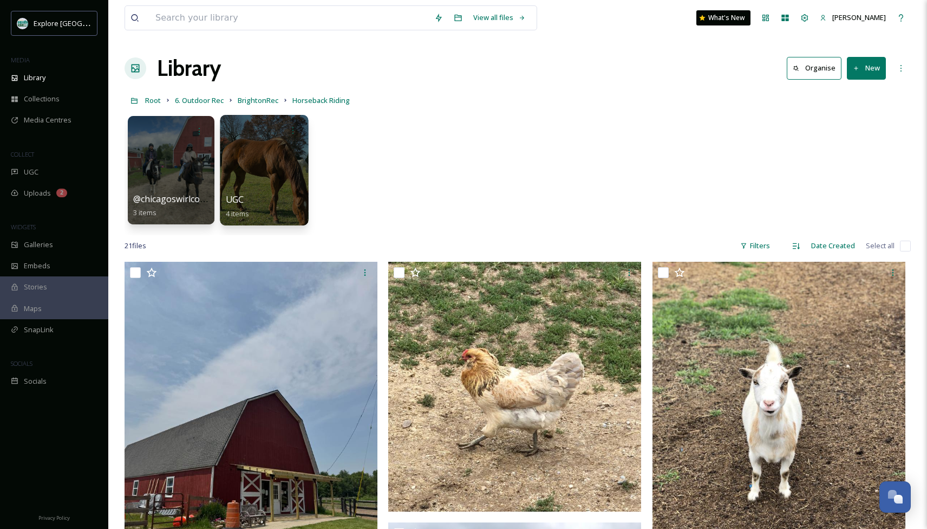
click at [262, 181] on div at bounding box center [264, 170] width 88 height 111
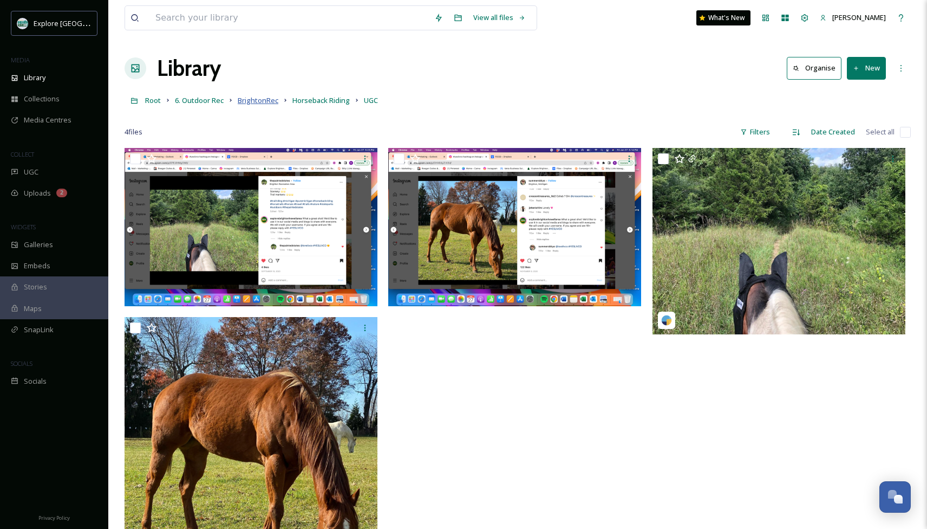
click at [266, 103] on span "BrightonRec" at bounding box center [258, 100] width 41 height 10
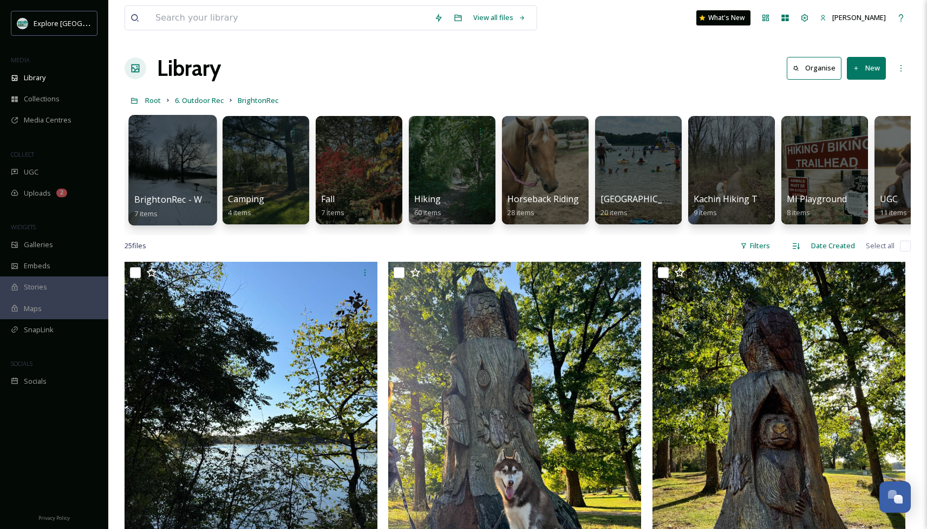
scroll to position [0, 283]
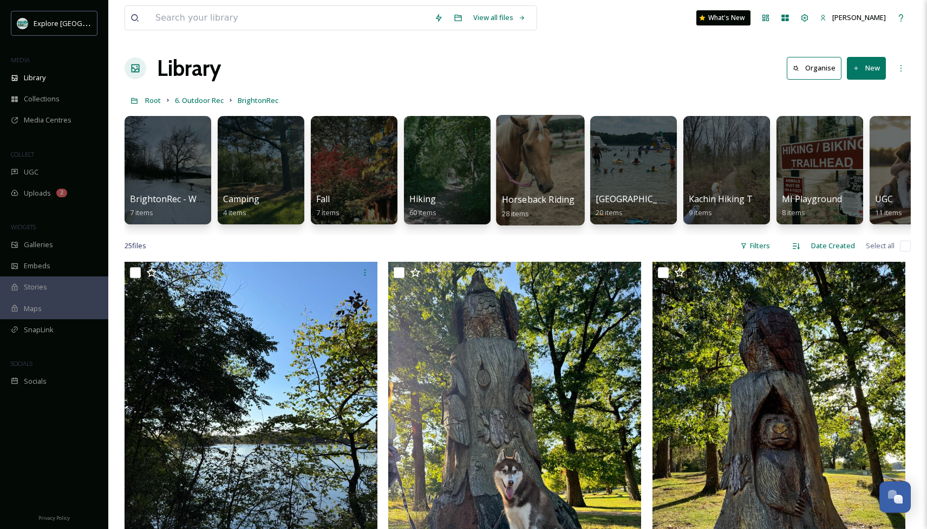
click at [532, 155] on div at bounding box center [540, 170] width 88 height 111
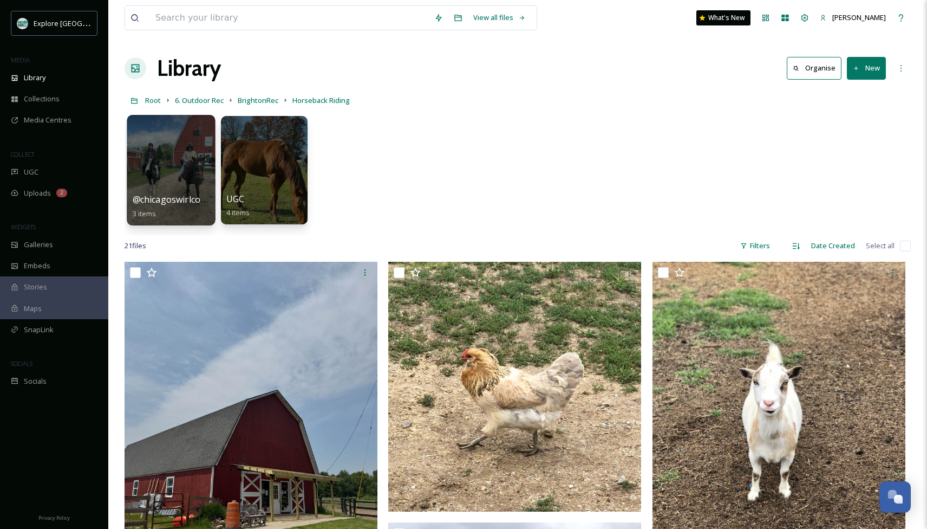
click at [184, 166] on div at bounding box center [171, 170] width 88 height 111
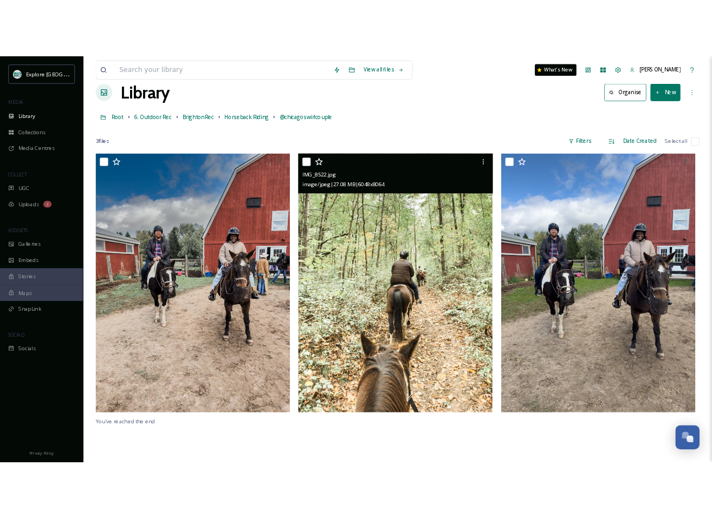
scroll to position [11, 0]
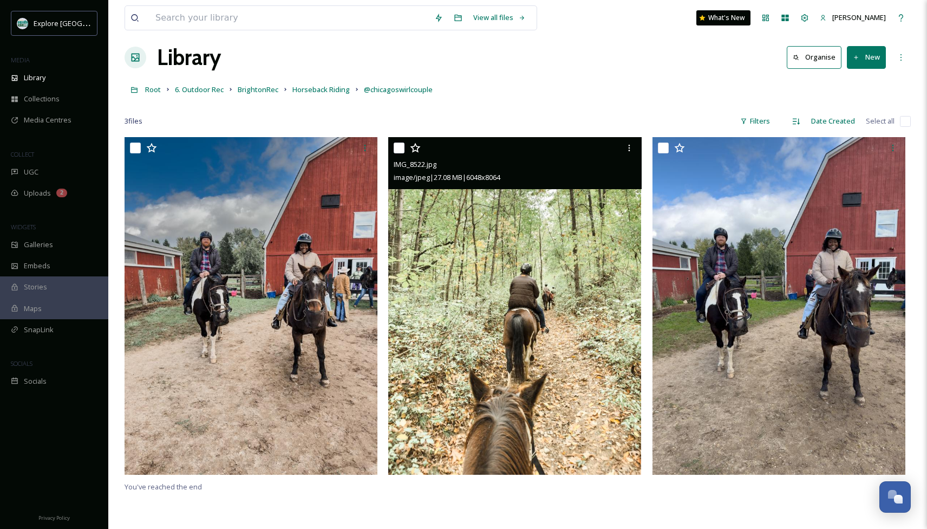
click at [459, 342] on img at bounding box center [514, 305] width 253 height 337
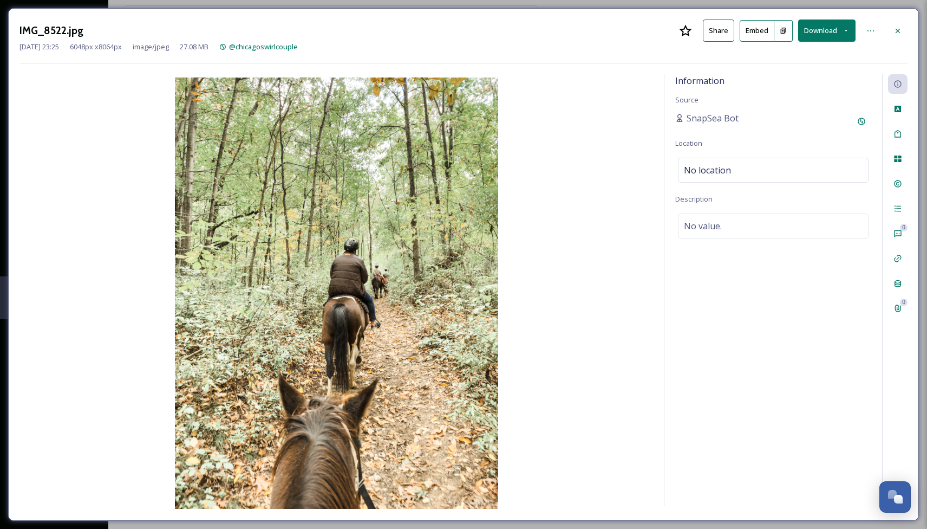
click at [537, 33] on button "Download" at bounding box center [826, 31] width 57 height 22
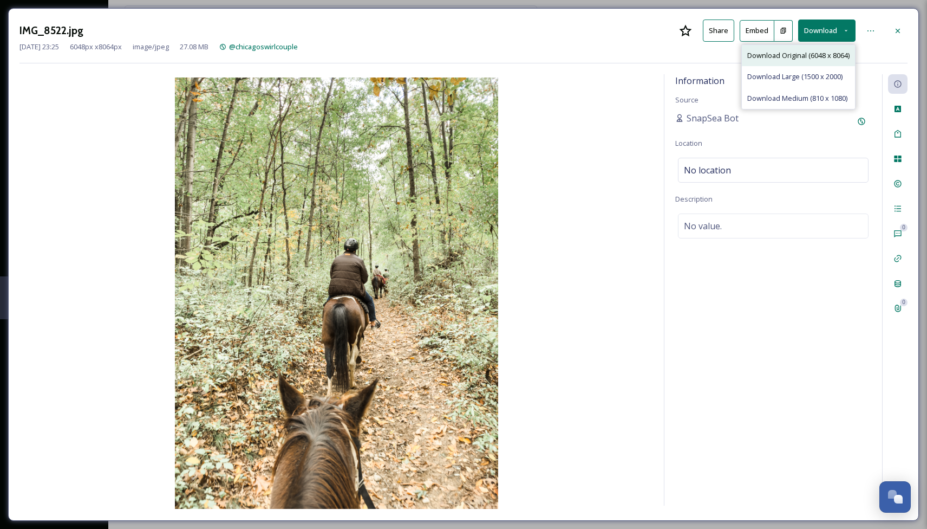
click at [537, 57] on span "Download Original (6048 x 8064)" at bounding box center [799, 55] width 102 height 10
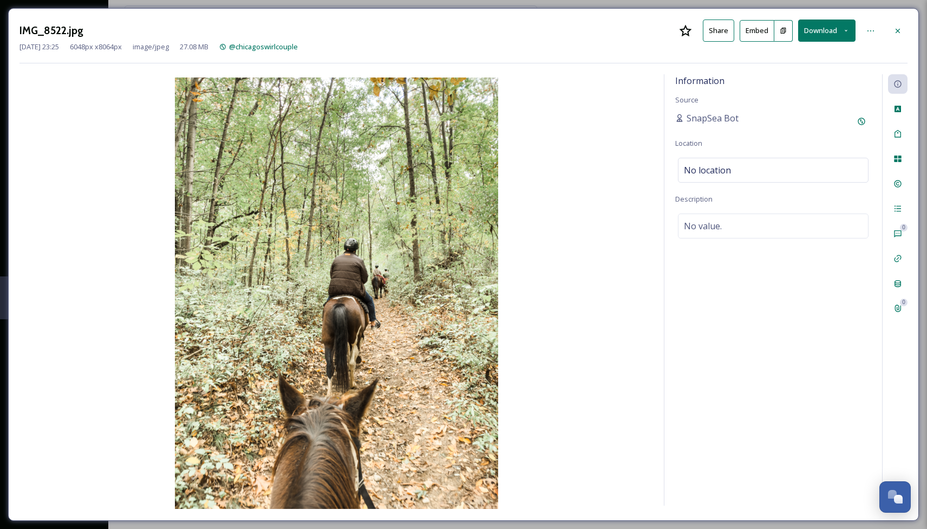
click at [537, 29] on icon at bounding box center [898, 31] width 9 height 9
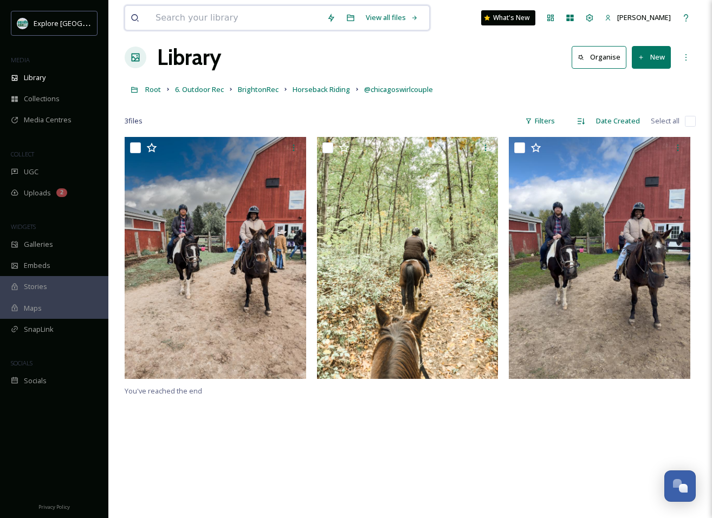
click at [251, 20] on input at bounding box center [235, 18] width 171 height 24
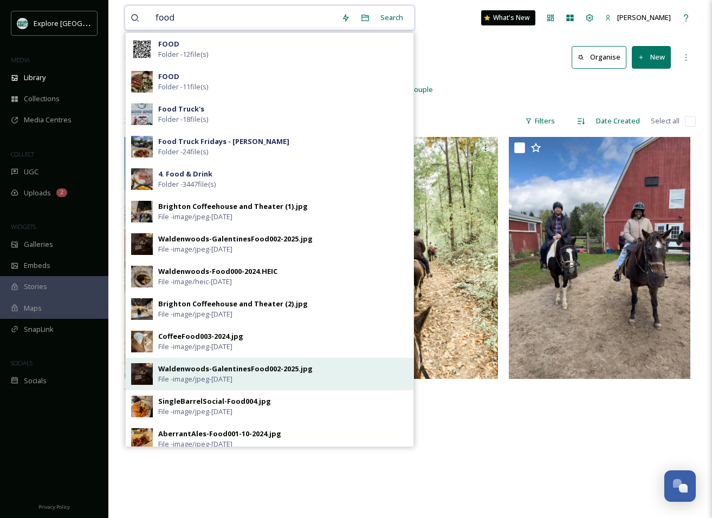
type input "food"
click at [174, 368] on div "Waldenwoods-GalentinesFood002-2025.jpg" at bounding box center [235, 369] width 154 height 10
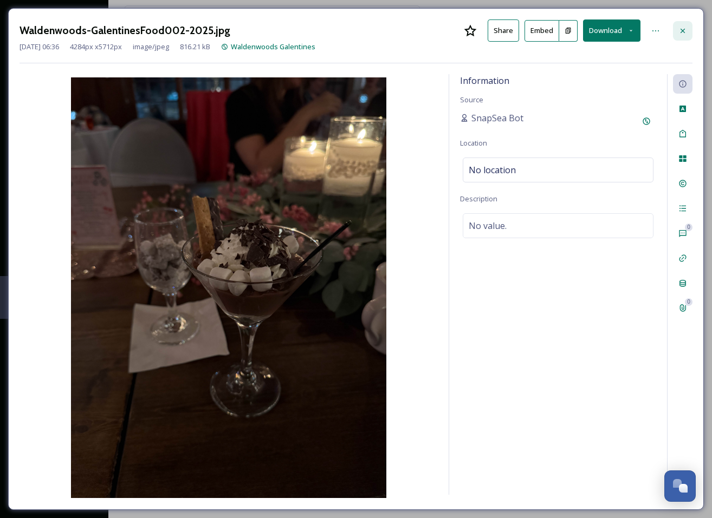
click at [537, 29] on icon at bounding box center [682, 31] width 9 height 9
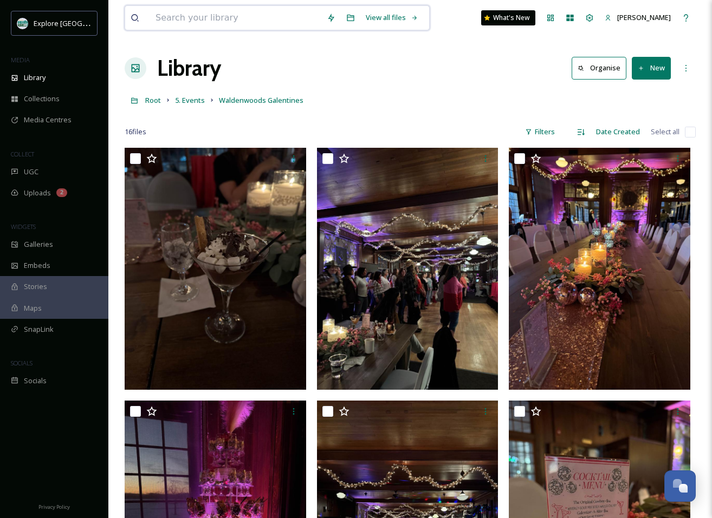
click at [236, 14] on input at bounding box center [235, 18] width 171 height 24
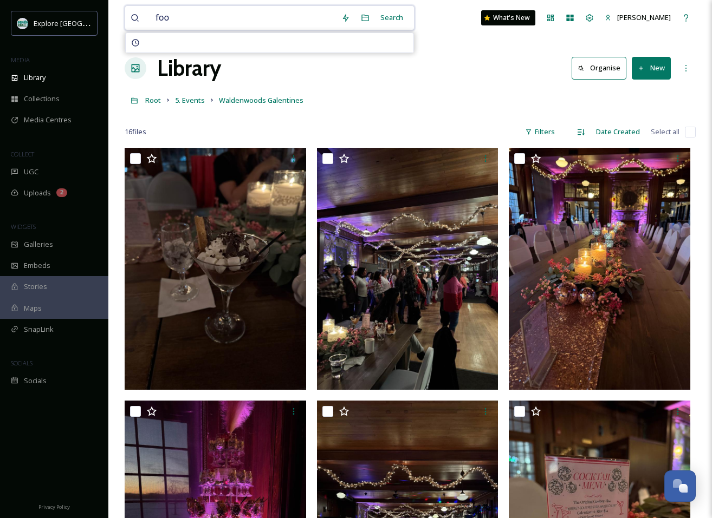
type input "food"
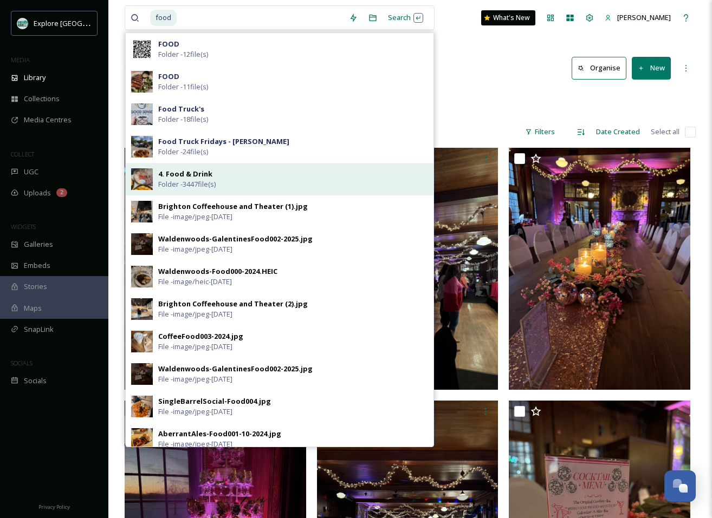
click at [182, 173] on strong "4. Food & Drink" at bounding box center [185, 174] width 54 height 10
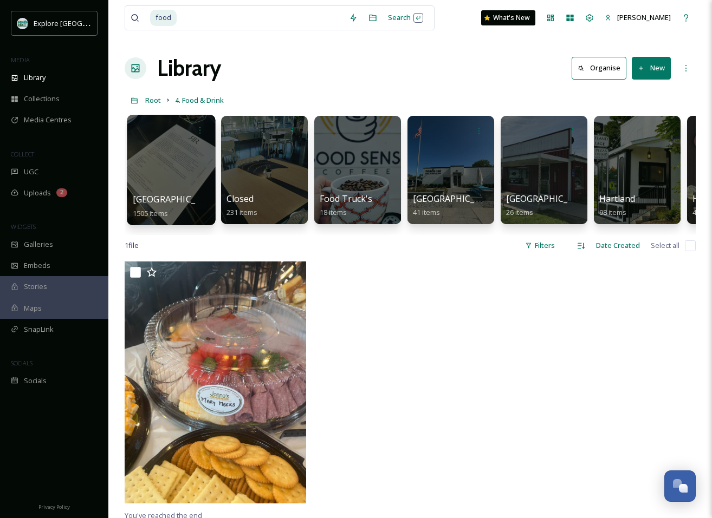
click at [193, 185] on div at bounding box center [171, 170] width 88 height 111
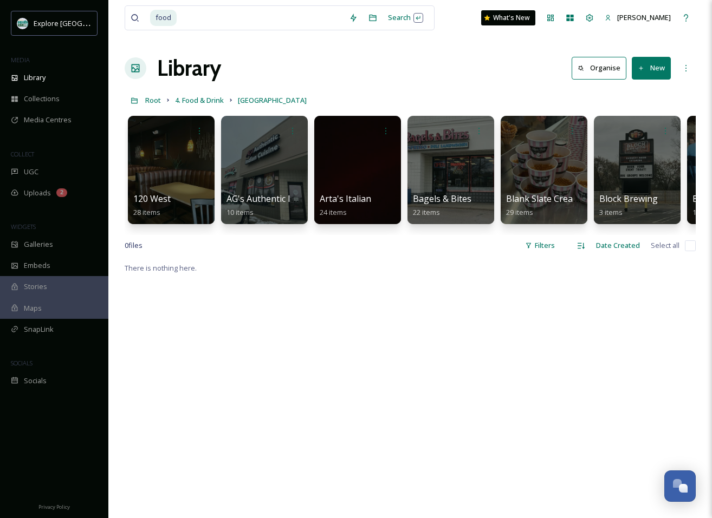
click at [193, 185] on div at bounding box center [171, 170] width 87 height 108
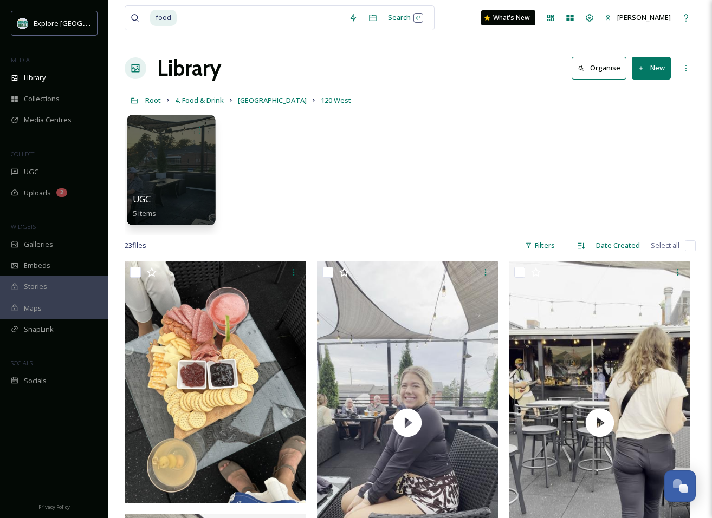
click at [179, 147] on div at bounding box center [171, 170] width 88 height 111
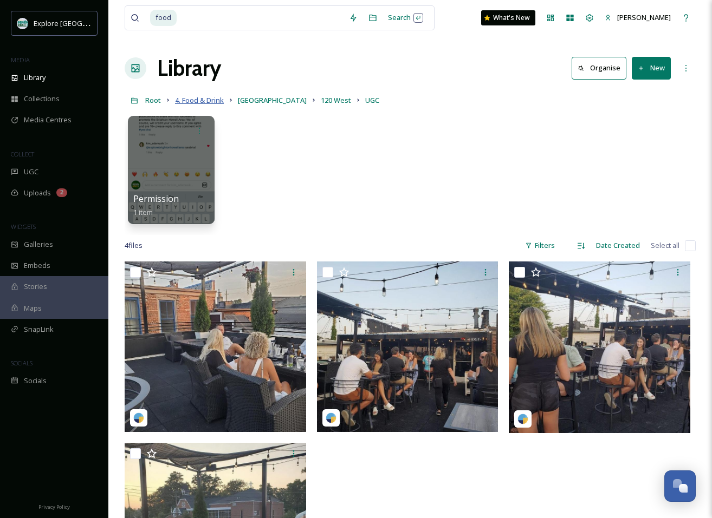
click at [195, 101] on span "4. Food & Drink" at bounding box center [199, 100] width 49 height 10
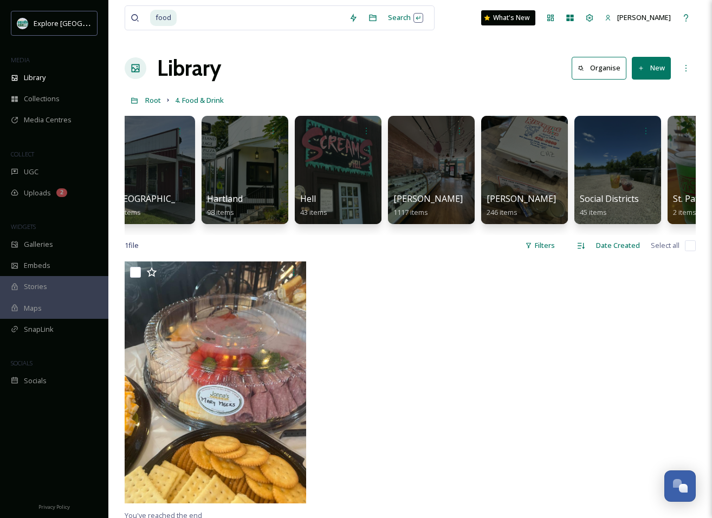
scroll to position [0, 391]
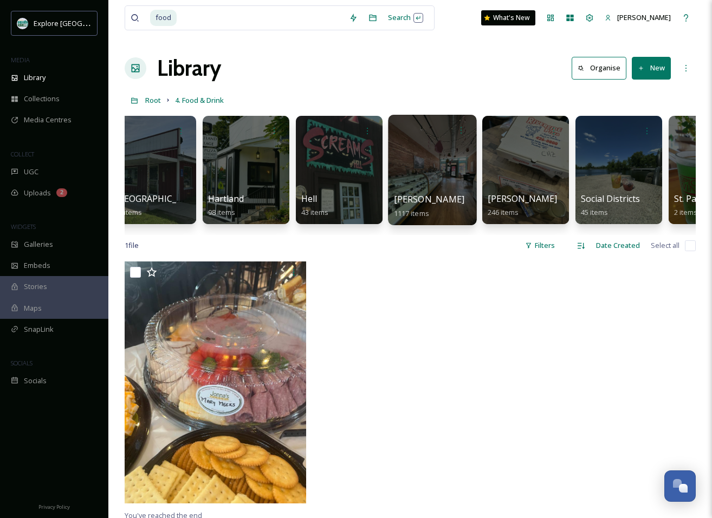
click at [441, 186] on div at bounding box center [432, 170] width 88 height 111
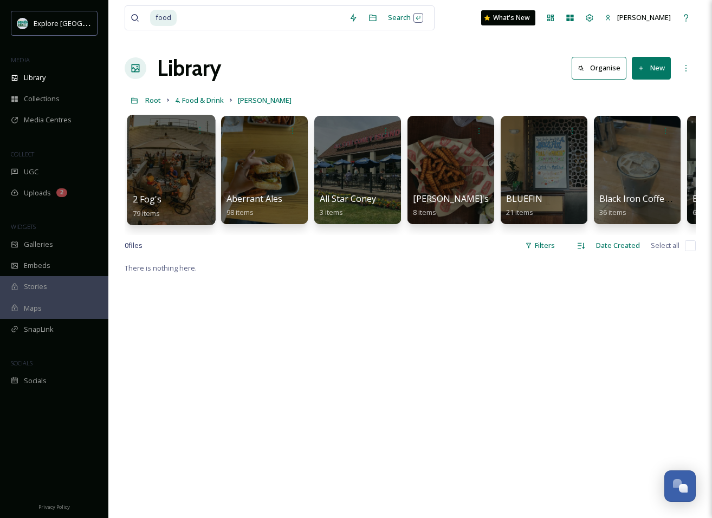
click at [174, 174] on div at bounding box center [171, 170] width 88 height 111
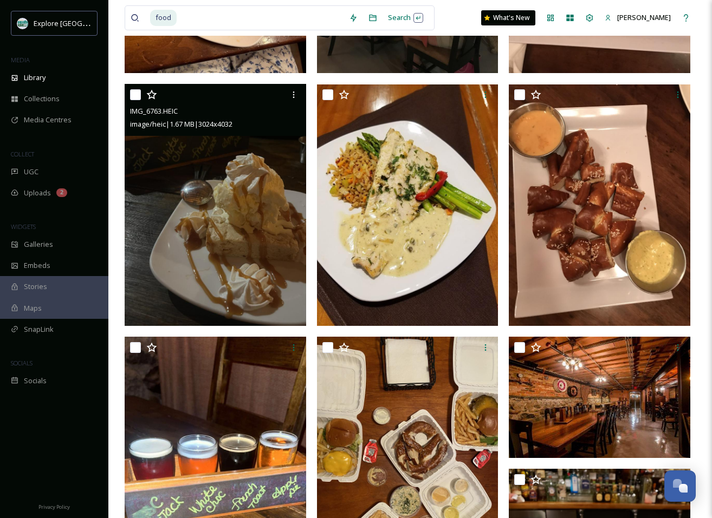
scroll to position [1440, 0]
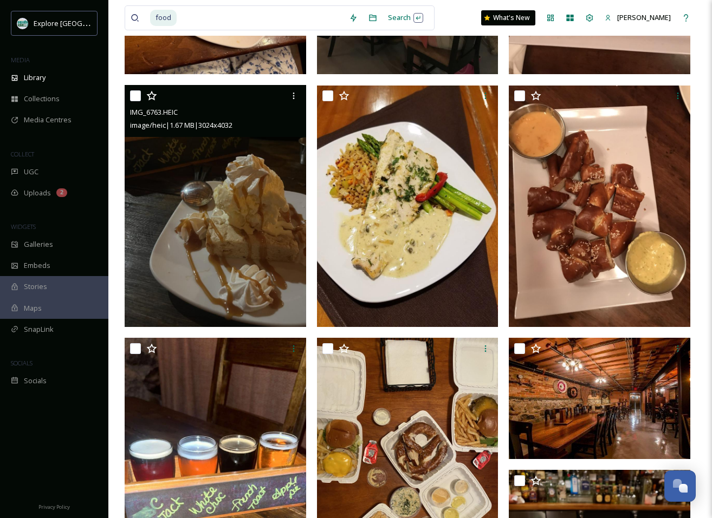
click at [217, 263] on img at bounding box center [215, 207] width 181 height 242
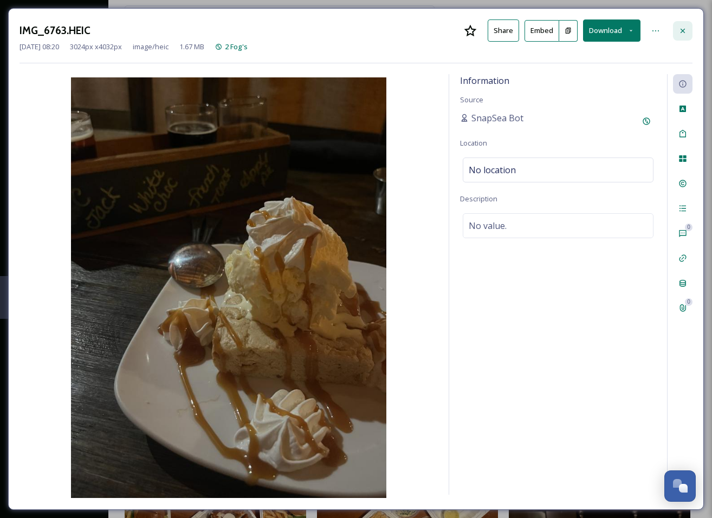
click at [537, 29] on icon at bounding box center [682, 30] width 4 height 4
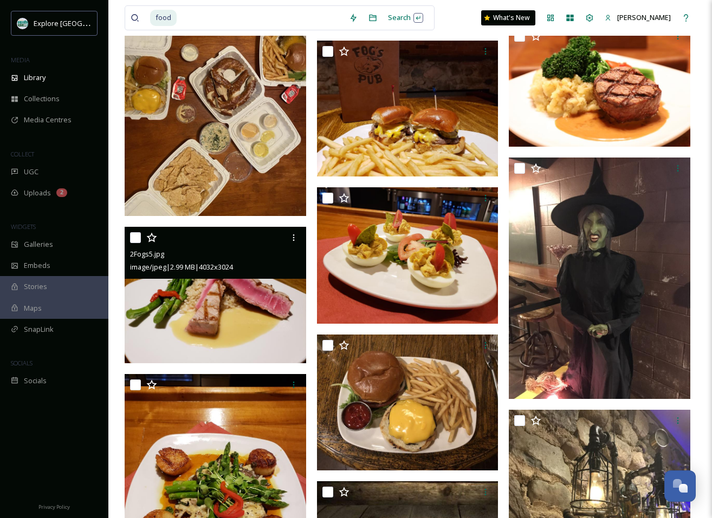
scroll to position [2142, 0]
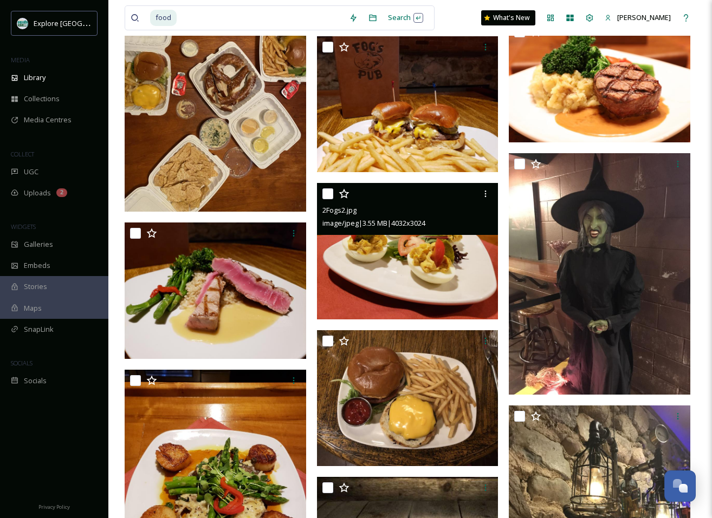
click at [374, 280] on img at bounding box center [407, 251] width 181 height 136
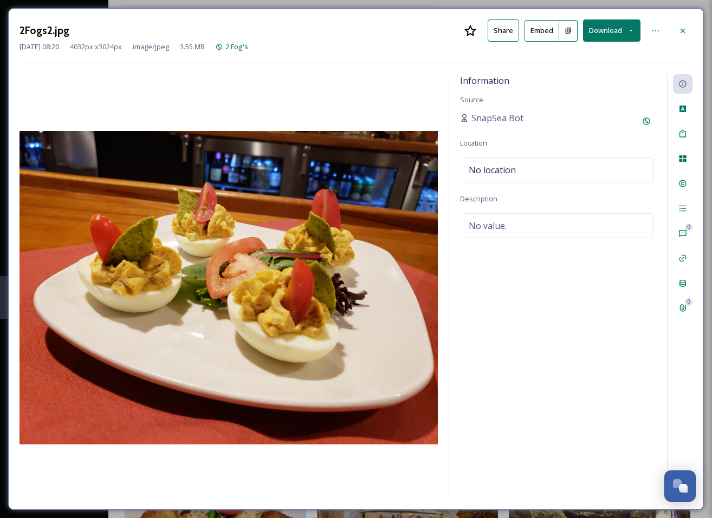
click at [537, 30] on button "Download" at bounding box center [611, 31] width 57 height 22
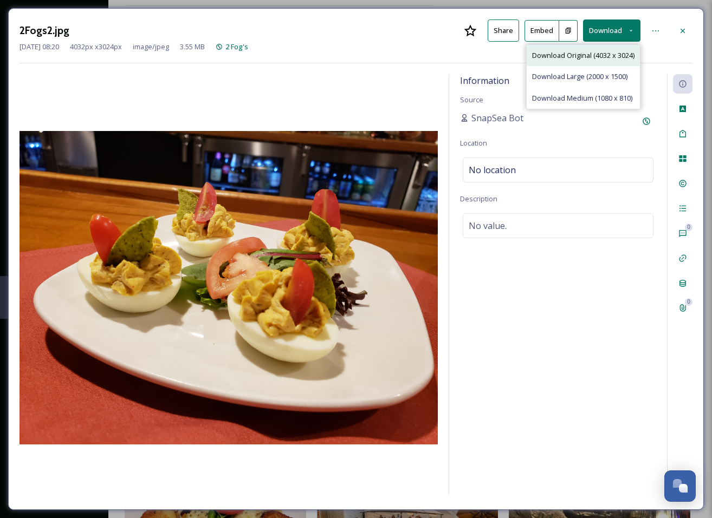
click at [537, 55] on span "Download Original (4032 x 3024)" at bounding box center [583, 55] width 102 height 10
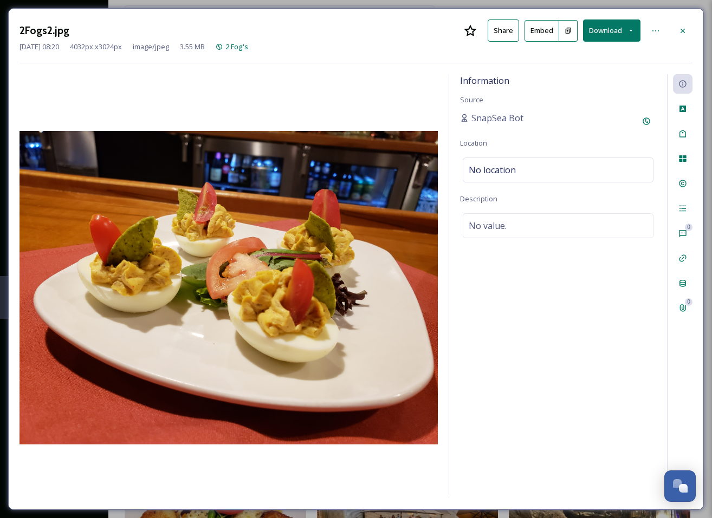
click at [537, 28] on icon at bounding box center [682, 31] width 9 height 9
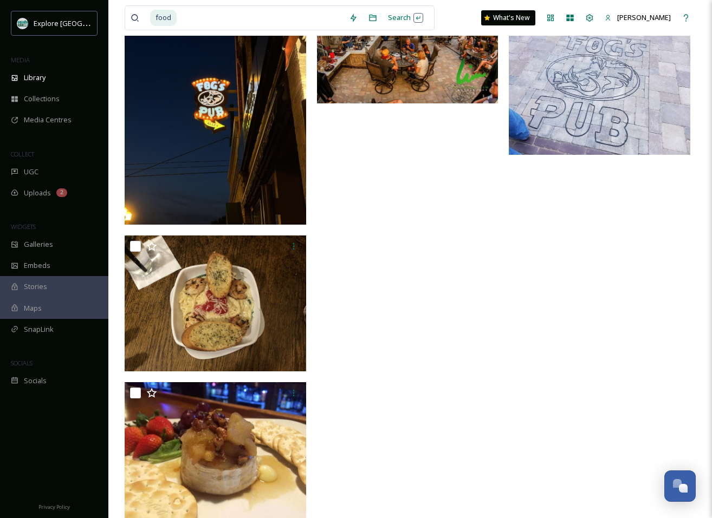
scroll to position [2800, 0]
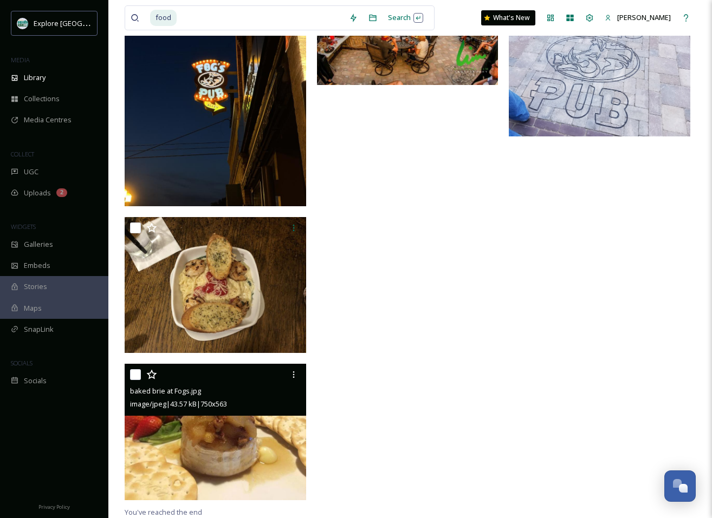
click at [264, 432] on img at bounding box center [215, 432] width 181 height 136
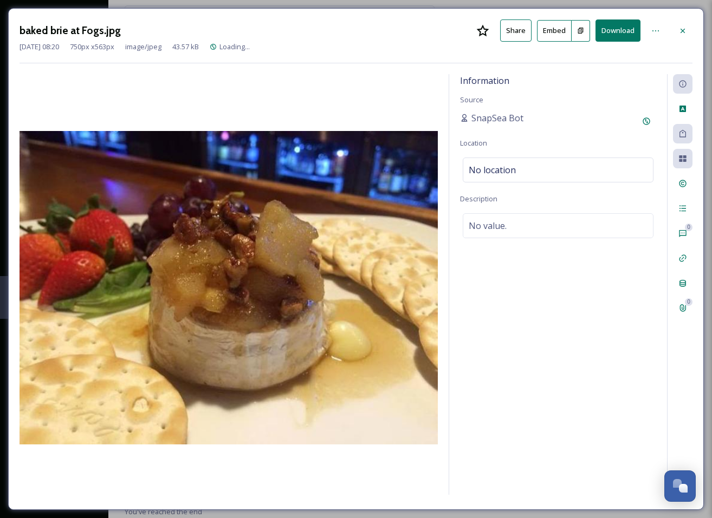
scroll to position [2653, 0]
click at [537, 30] on button "Download" at bounding box center [617, 31] width 45 height 22
click at [537, 30] on icon at bounding box center [682, 31] width 9 height 9
